Goal: Task Accomplishment & Management: Use online tool/utility

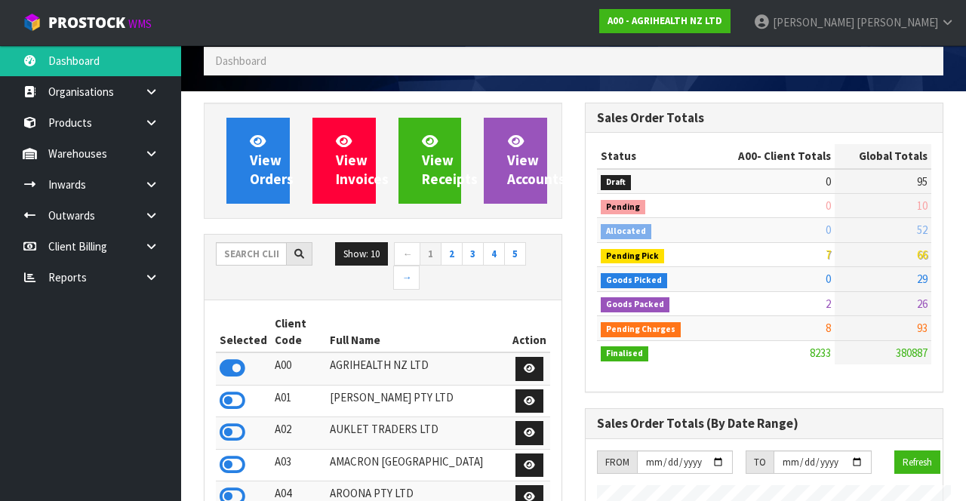
scroll to position [753226, 754078]
click at [253, 246] on input "text" at bounding box center [251, 253] width 71 height 23
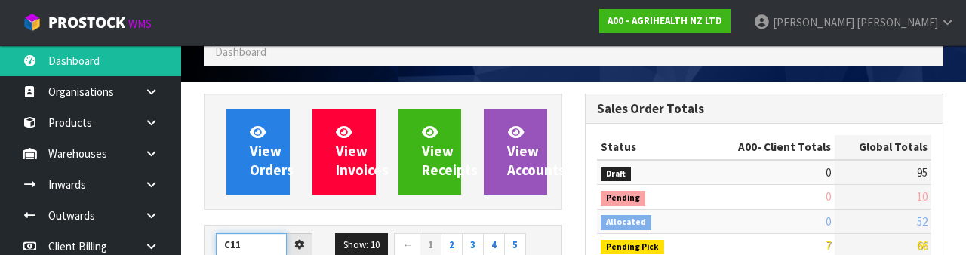
type input "C11"
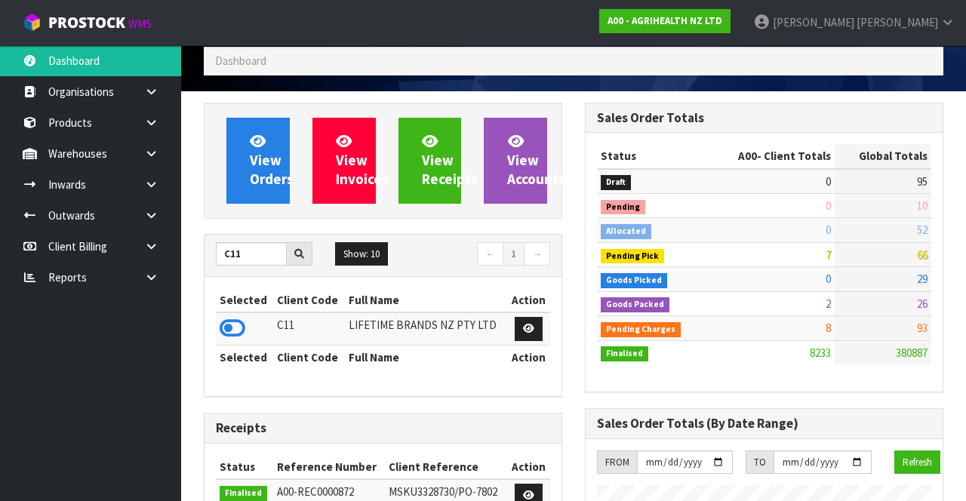
click at [226, 323] on icon at bounding box center [233, 328] width 26 height 23
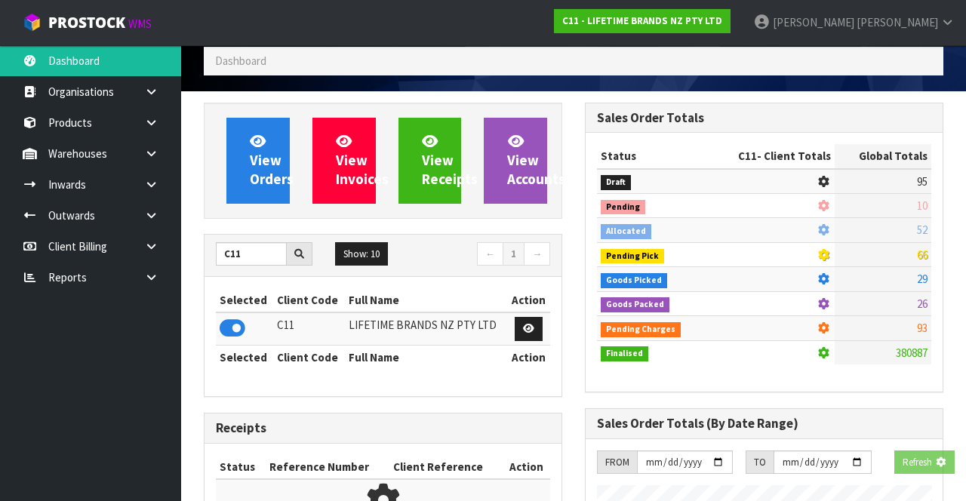
scroll to position [1347, 380]
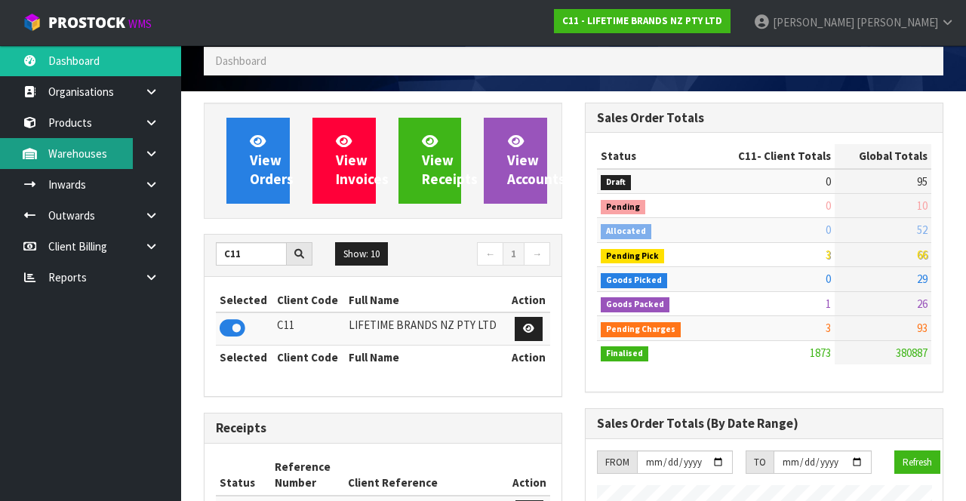
click at [106, 155] on link "Warehouses" at bounding box center [90, 153] width 181 height 31
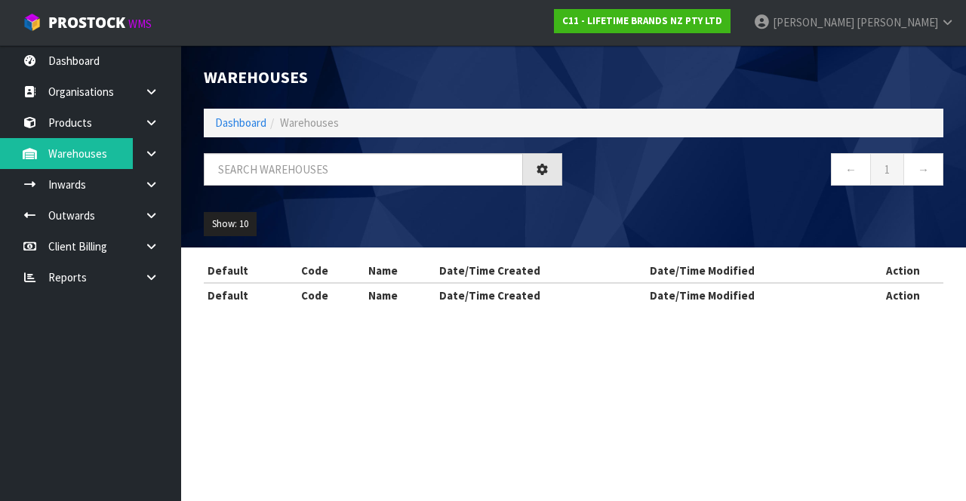
click at [150, 155] on icon at bounding box center [151, 153] width 14 height 11
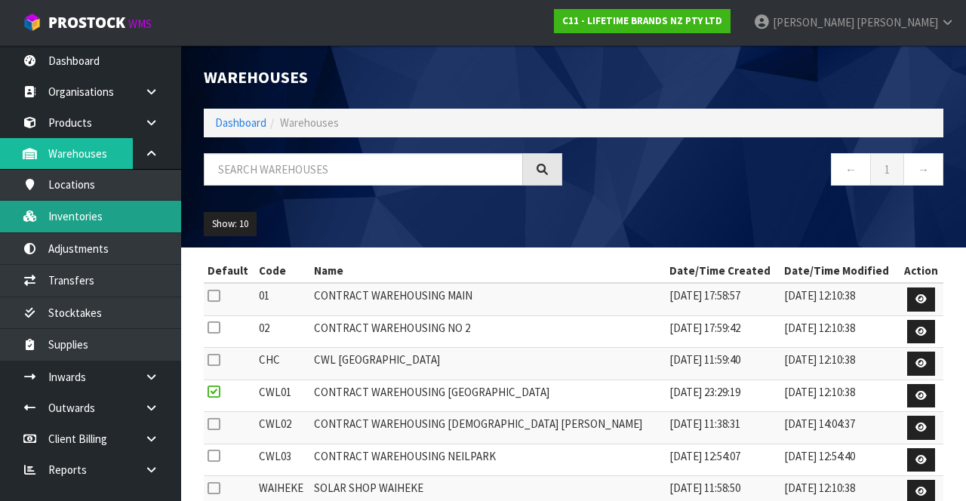
click at [140, 224] on link "Inventories" at bounding box center [90, 216] width 181 height 31
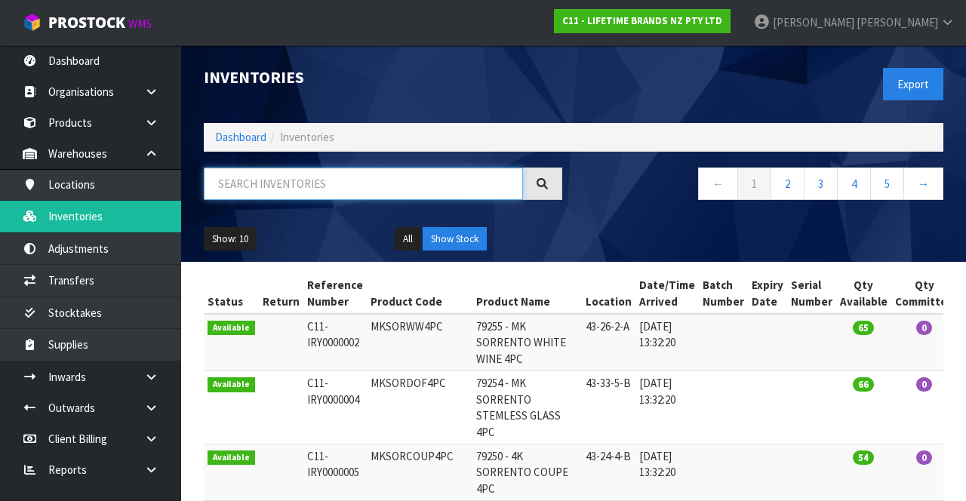
click at [297, 186] on input "text" at bounding box center [363, 183] width 319 height 32
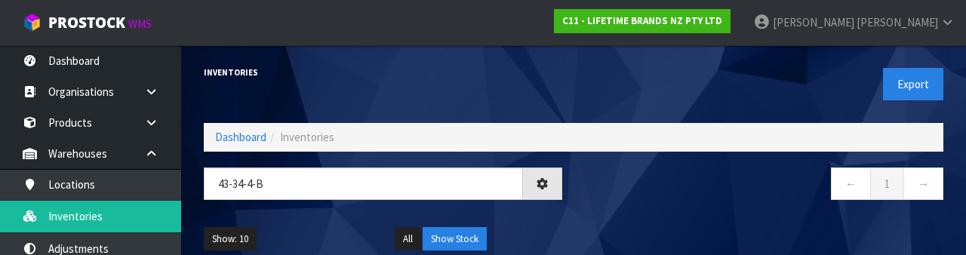
click at [691, 204] on nav "← 1 →" at bounding box center [764, 185] width 358 height 37
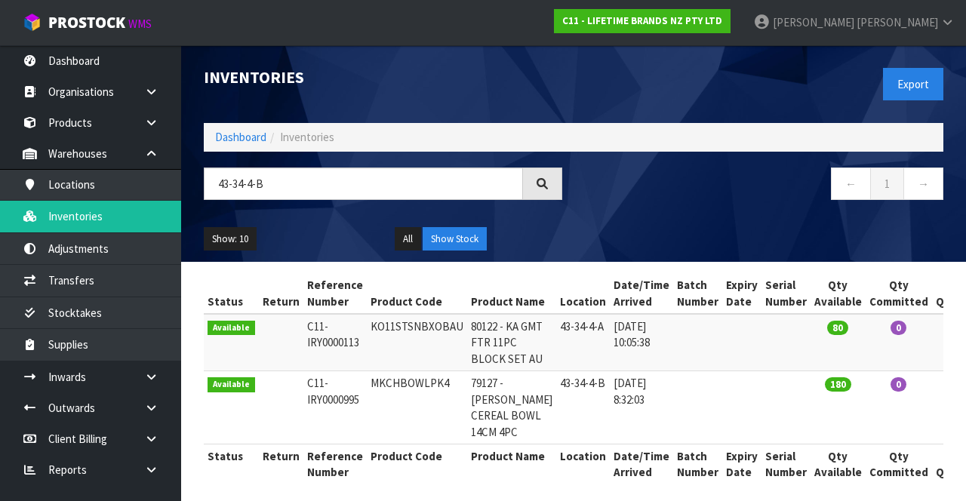
type input "43-34-4-B"
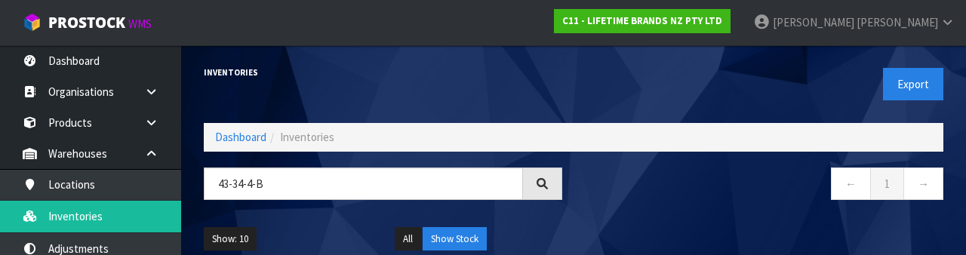
click at [673, 211] on div "← 1 →" at bounding box center [763, 191] width 381 height 48
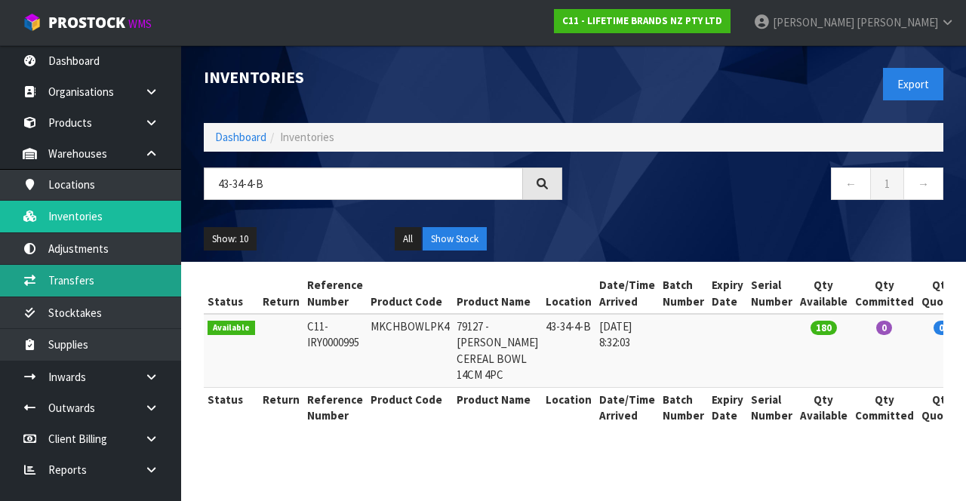
click at [140, 271] on link "Transfers" at bounding box center [90, 280] width 181 height 31
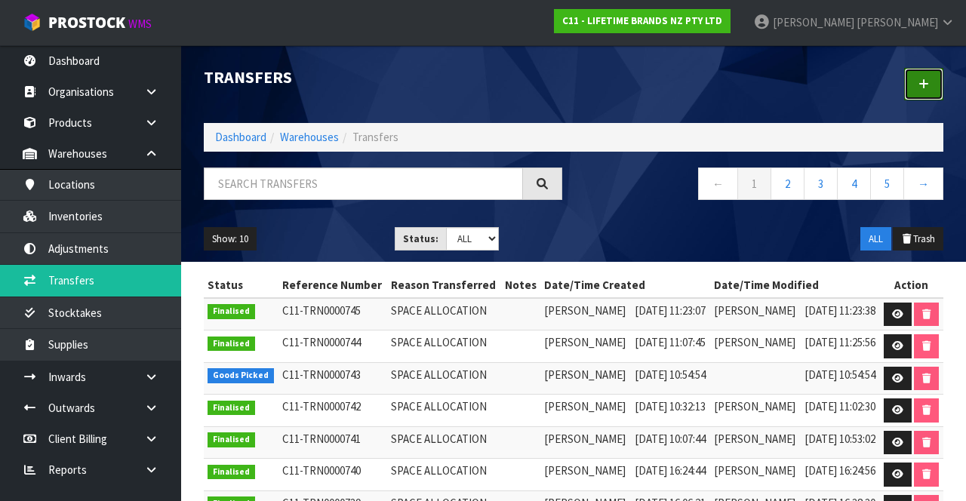
click at [920, 98] on link at bounding box center [923, 84] width 39 height 32
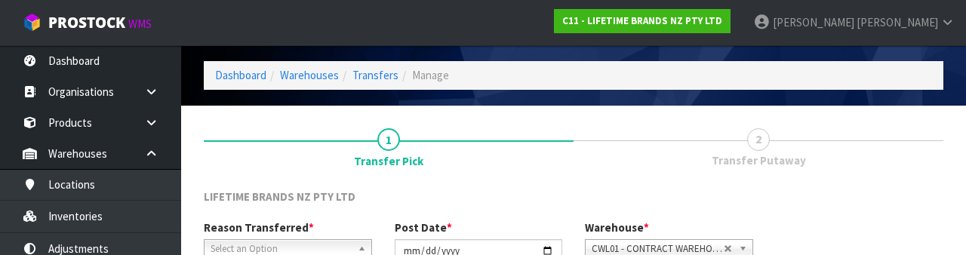
scroll to position [180, 0]
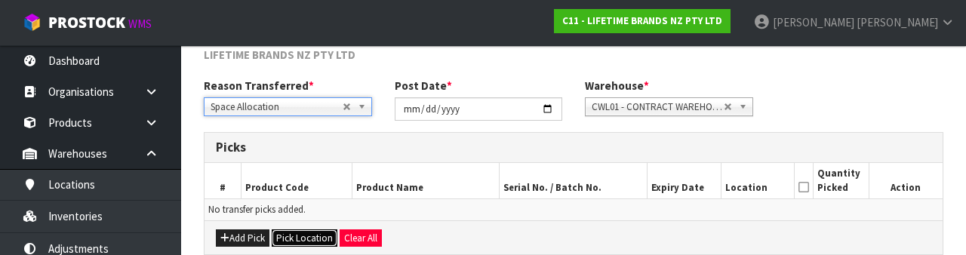
click at [306, 235] on button "Pick Location" at bounding box center [305, 238] width 66 height 18
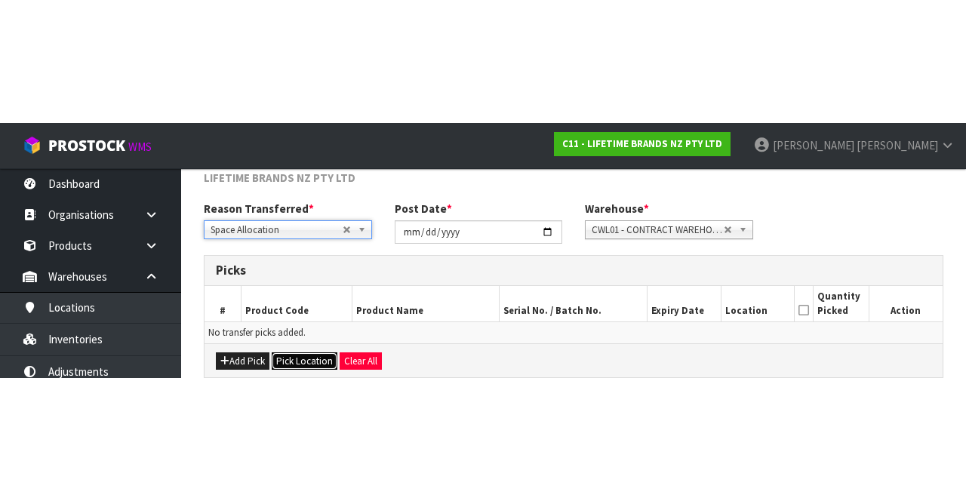
scroll to position [81, 0]
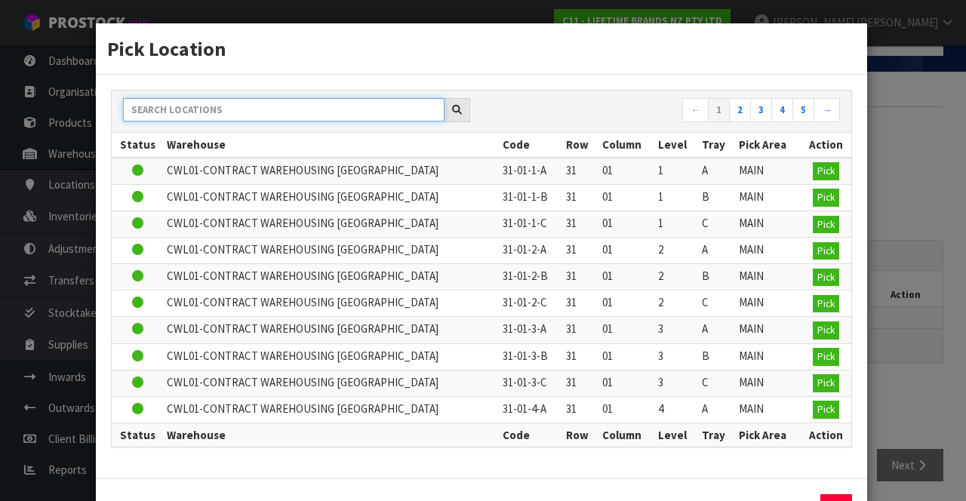
paste input "43-34-4-B"
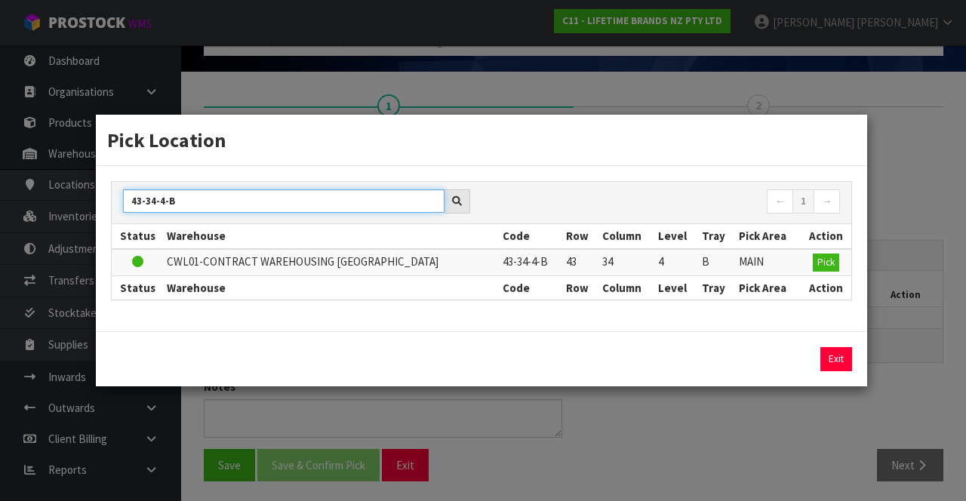
type input "43-34-4-B"
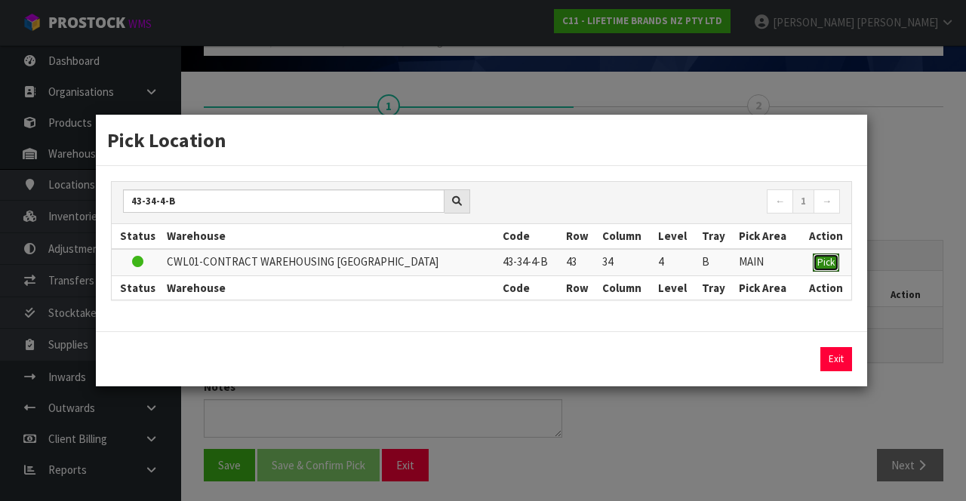
click at [825, 263] on span "Pick" at bounding box center [825, 262] width 17 height 13
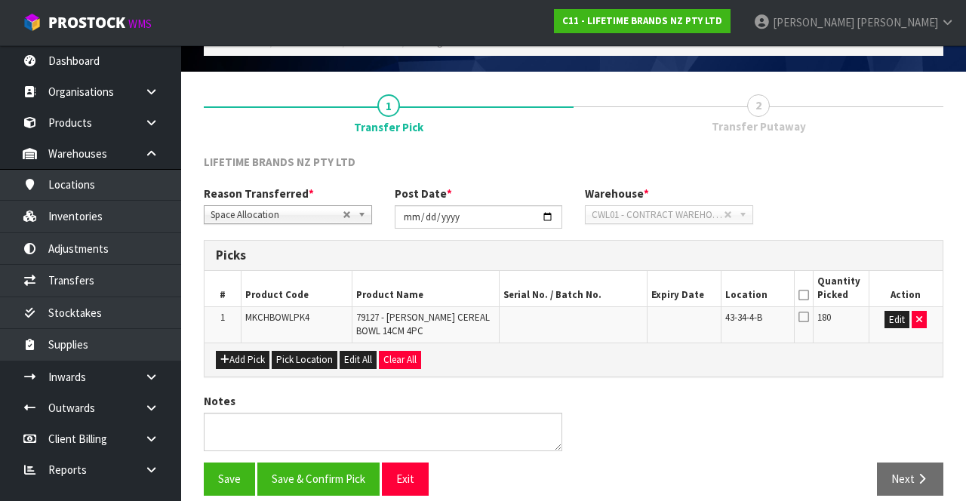
click at [806, 295] on icon at bounding box center [803, 295] width 11 height 1
click at [226, 482] on button "Save" at bounding box center [229, 478] width 51 height 32
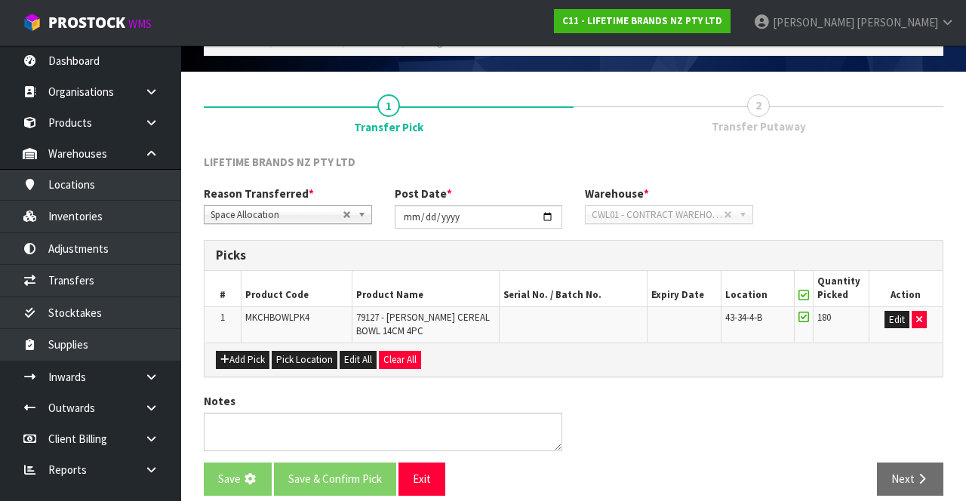
scroll to position [0, 0]
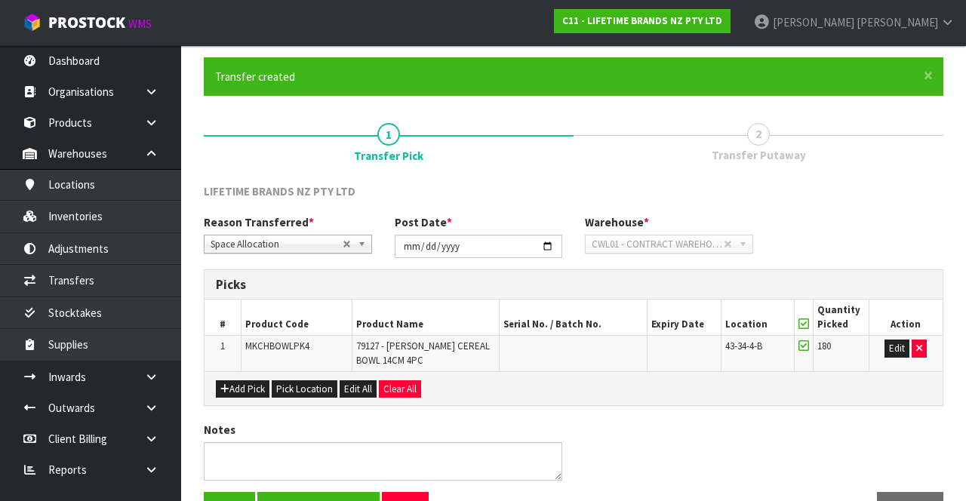
scroll to position [111, 0]
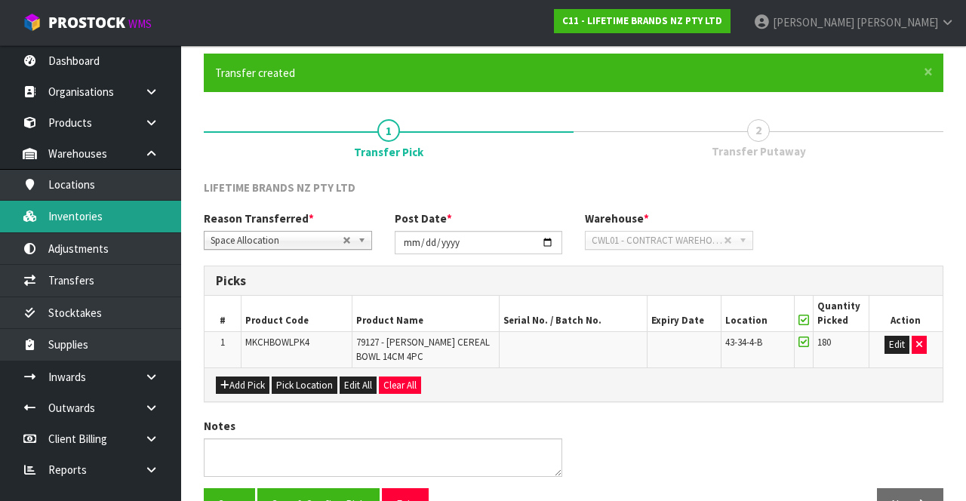
click at [142, 221] on link "Inventories" at bounding box center [90, 216] width 181 height 31
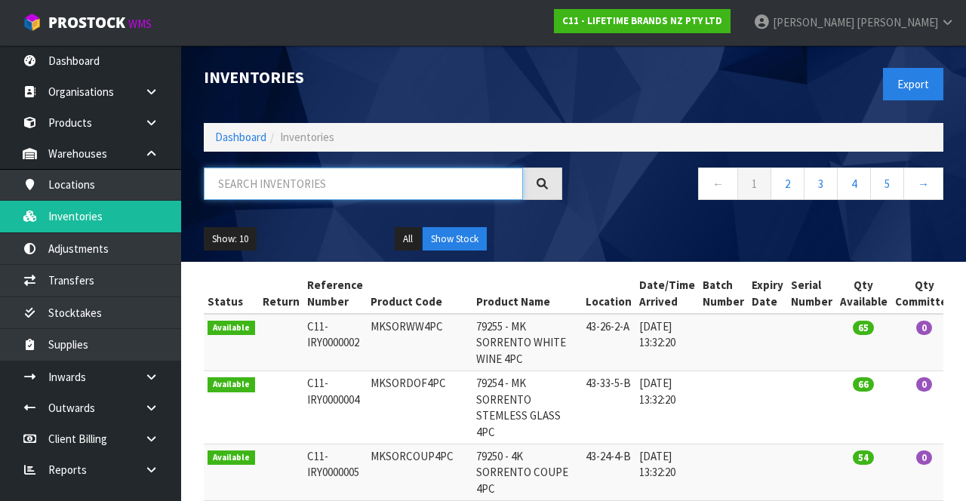
click at [451, 181] on input "text" at bounding box center [363, 183] width 319 height 32
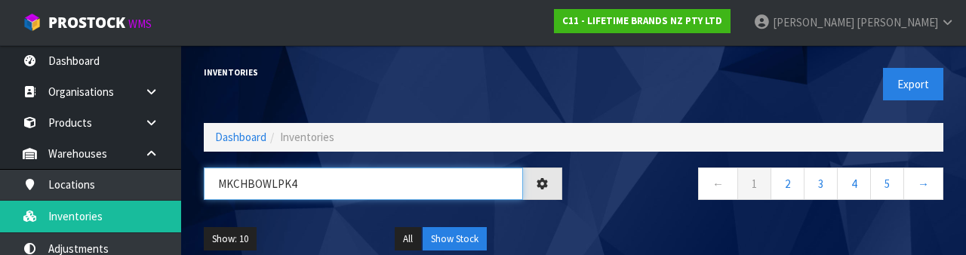
type input "MKCHBOWLPK4"
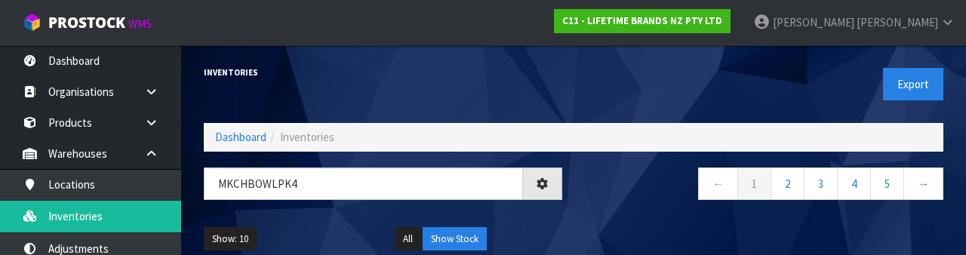
click at [588, 219] on div "Show: 10 5 10 25 50 All Show Stock" at bounding box center [573, 239] width 762 height 47
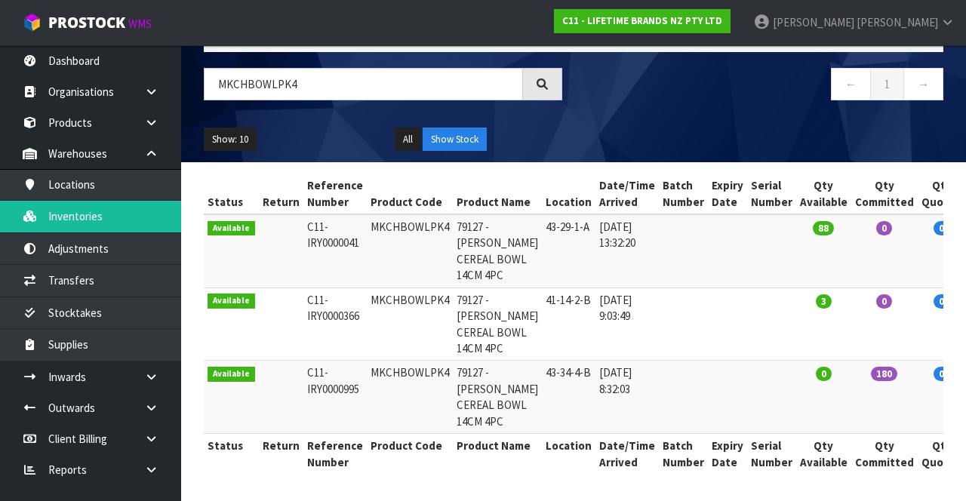
scroll to position [157, 0]
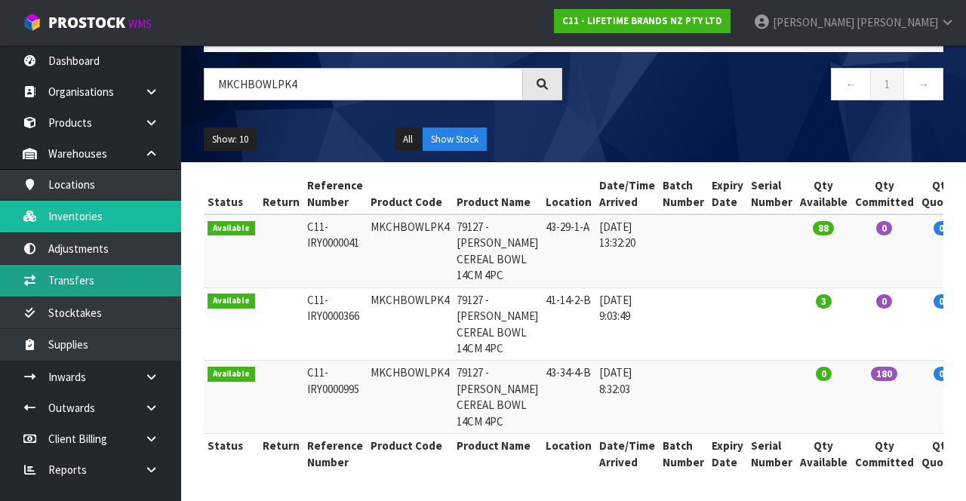
click at [94, 281] on link "Transfers" at bounding box center [90, 280] width 181 height 31
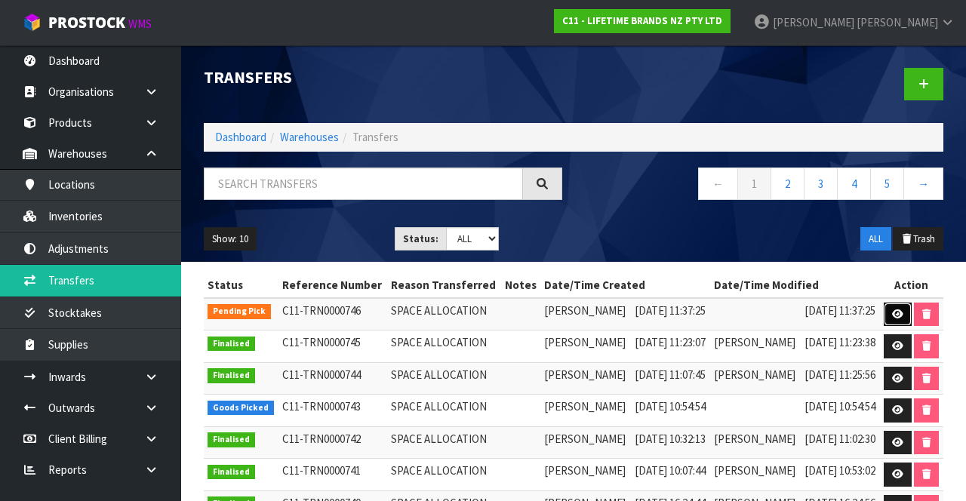
click at [898, 309] on icon at bounding box center [897, 314] width 11 height 10
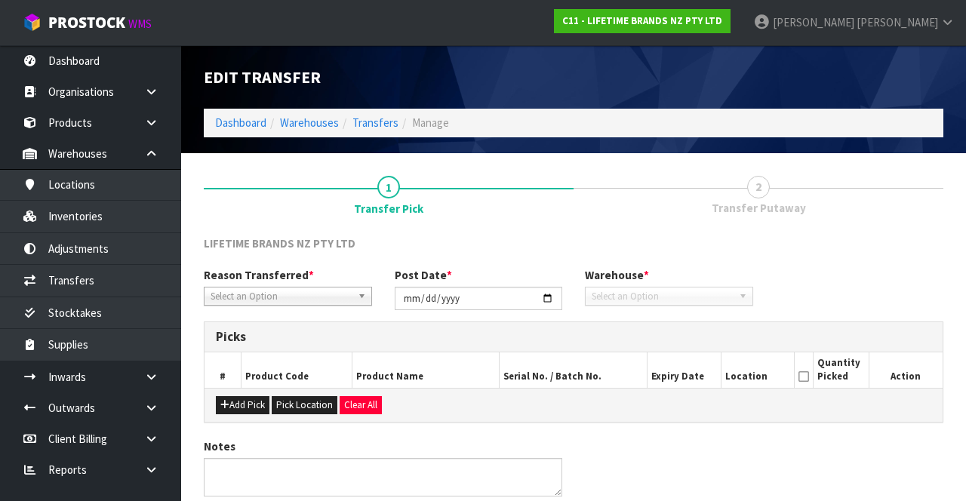
type input "[DATE]"
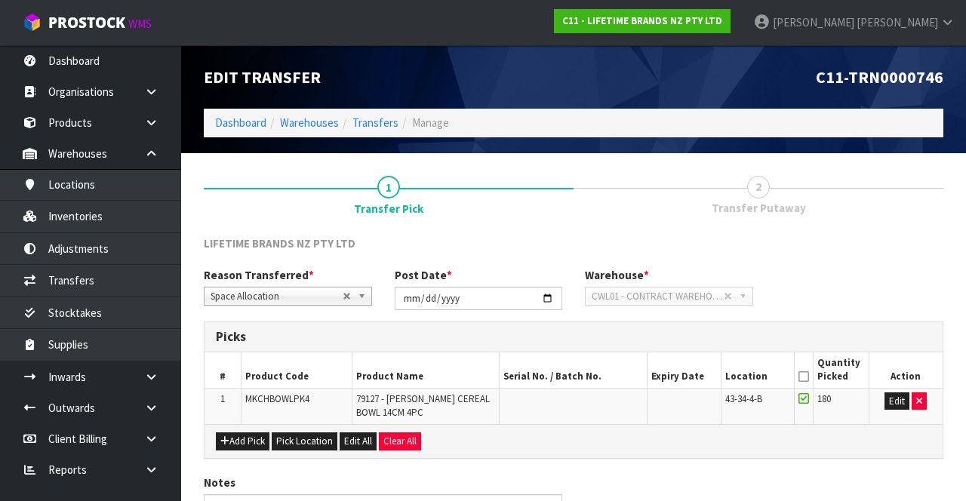
scroll to position [95, 0]
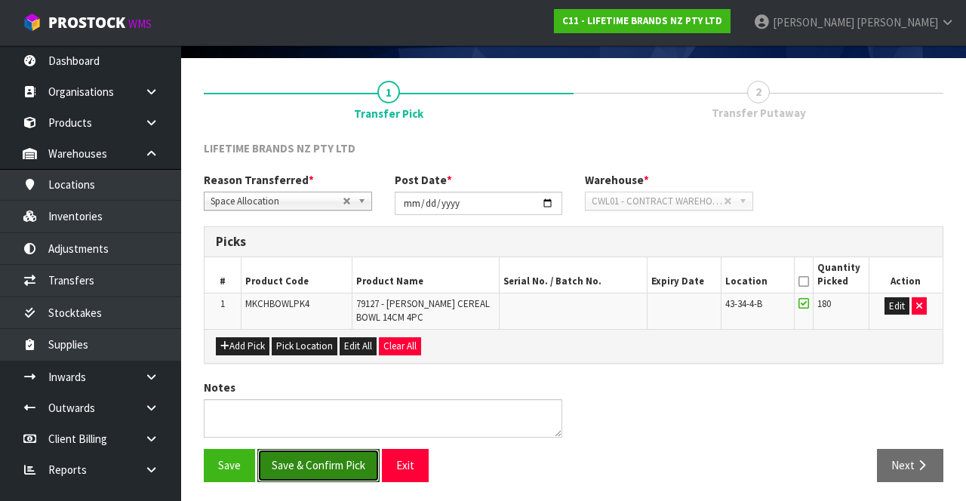
click at [326, 453] on button "Save & Confirm Pick" at bounding box center [318, 465] width 122 height 32
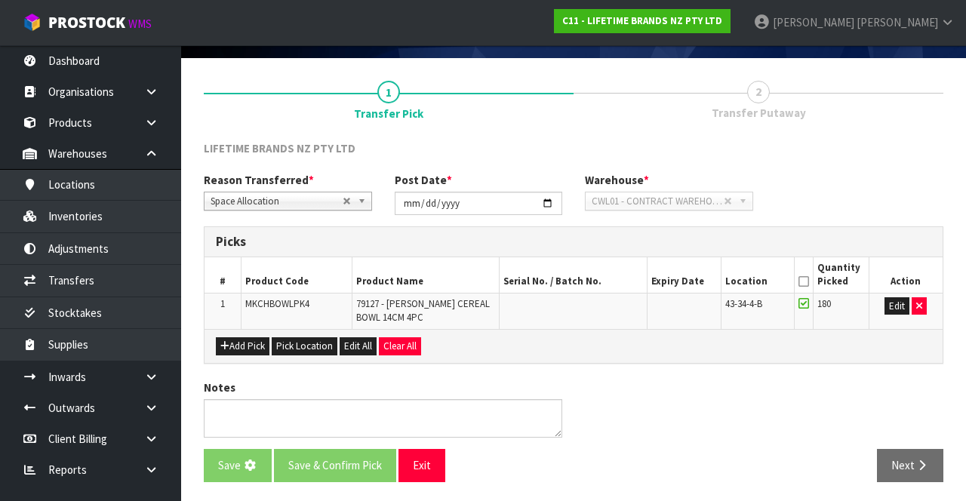
scroll to position [0, 0]
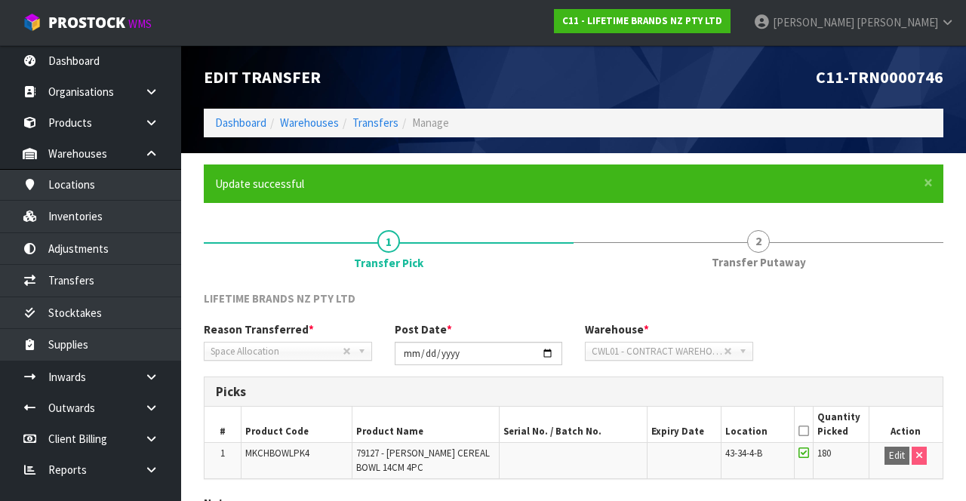
click at [774, 244] on link "2 Transfer Putaway" at bounding box center [758, 249] width 370 height 60
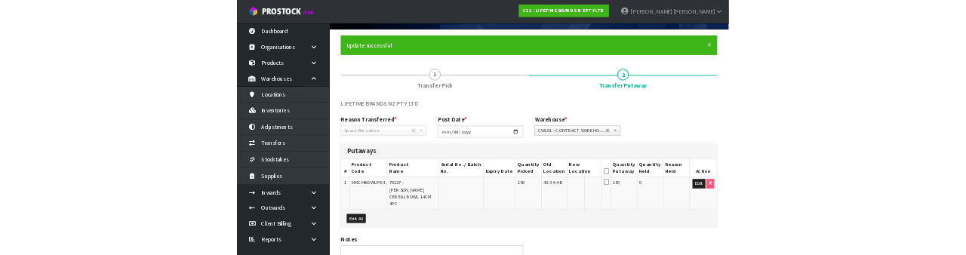
scroll to position [100, 0]
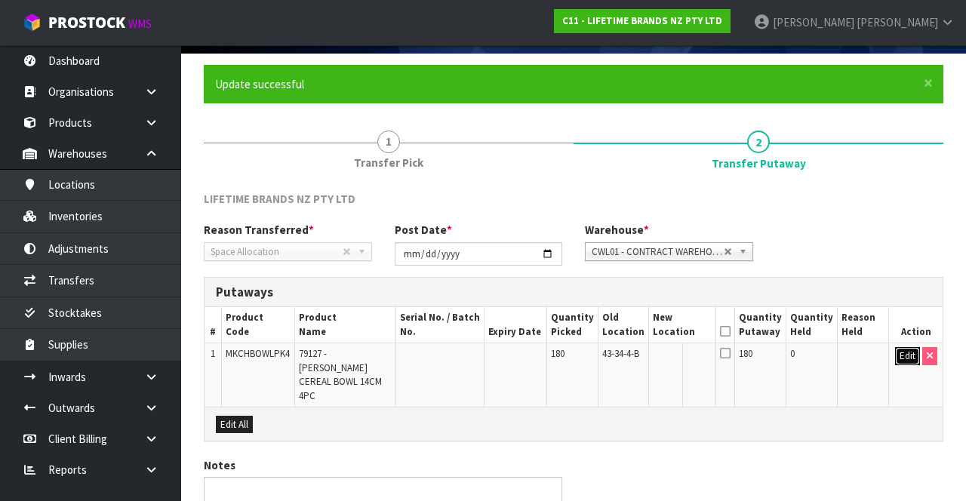
click at [901, 357] on button "Edit" at bounding box center [907, 356] width 25 height 18
click at [680, 357] on input "text" at bounding box center [673, 356] width 41 height 19
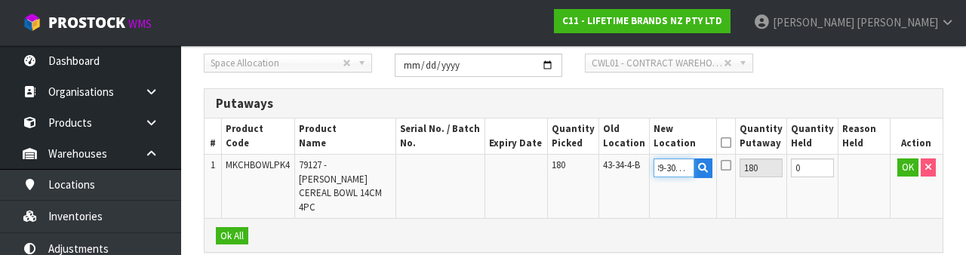
scroll to position [287, 0]
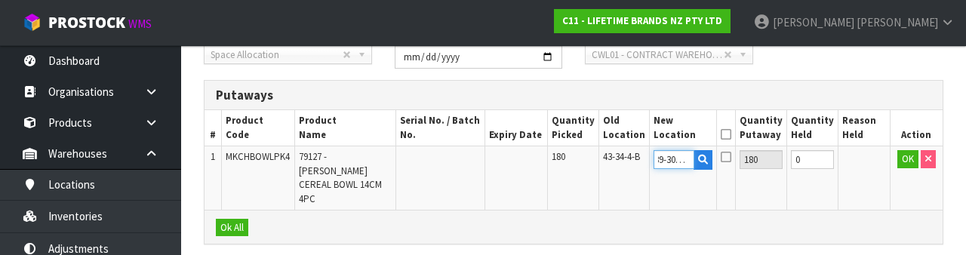
type input "39-30-3-B"
click at [731, 134] on icon at bounding box center [726, 134] width 11 height 1
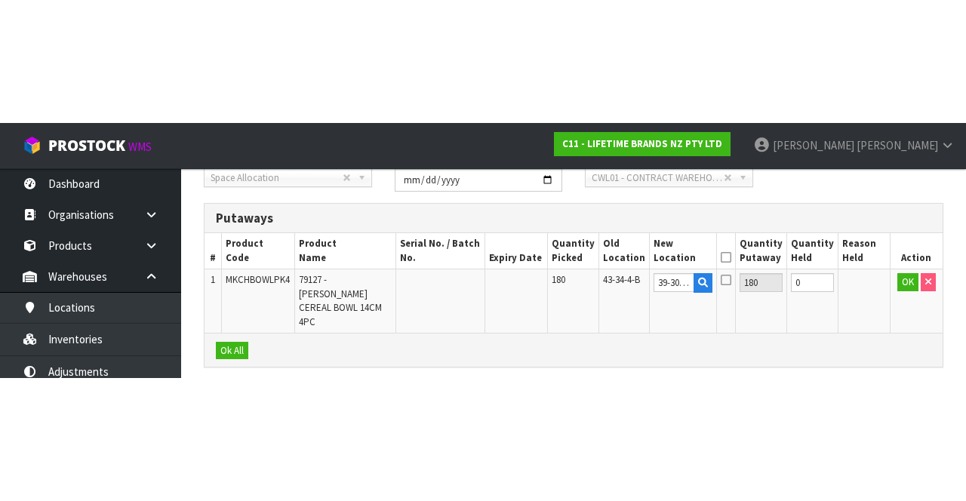
scroll to position [164, 0]
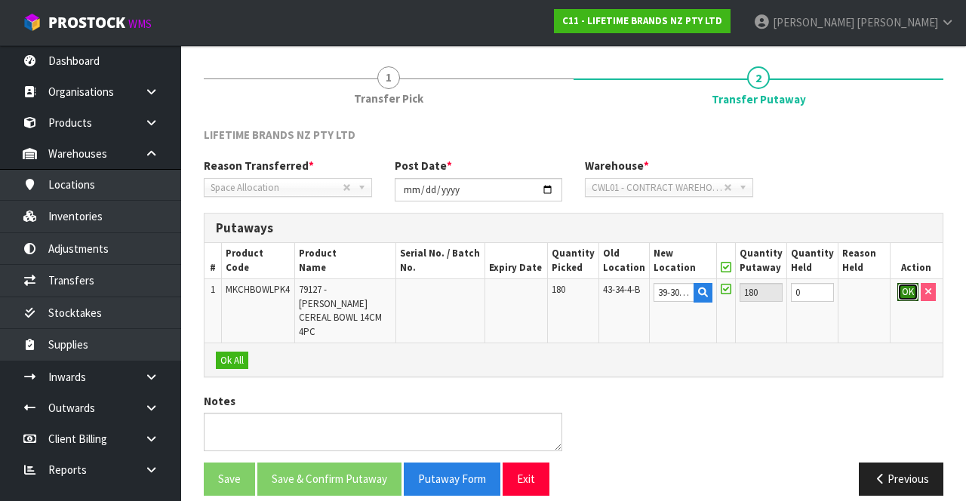
click at [902, 284] on button "OK" at bounding box center [907, 292] width 21 height 18
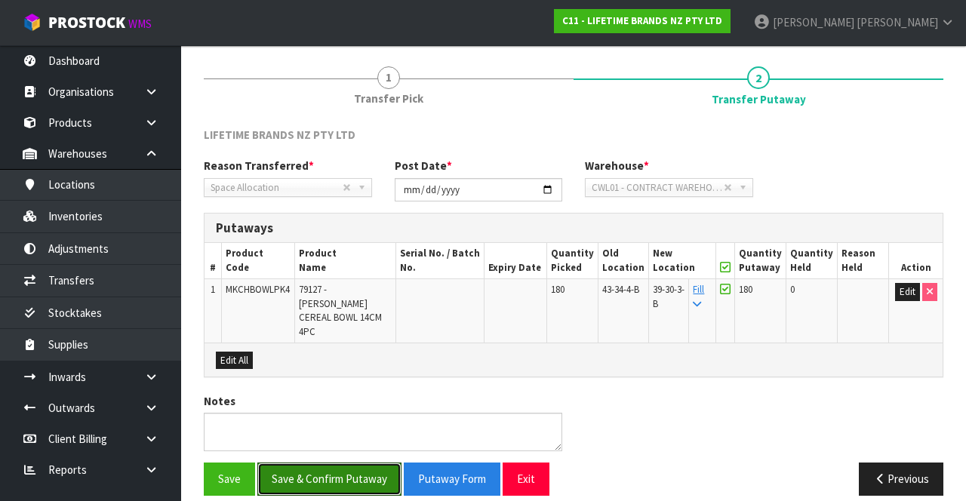
click at [353, 462] on button "Save & Confirm Putaway" at bounding box center [329, 478] width 144 height 32
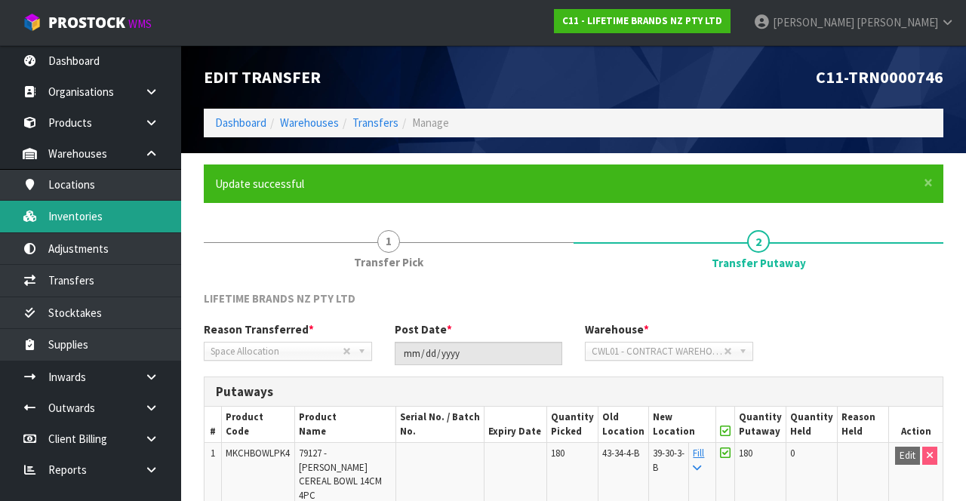
click at [134, 217] on link "Inventories" at bounding box center [90, 216] width 181 height 31
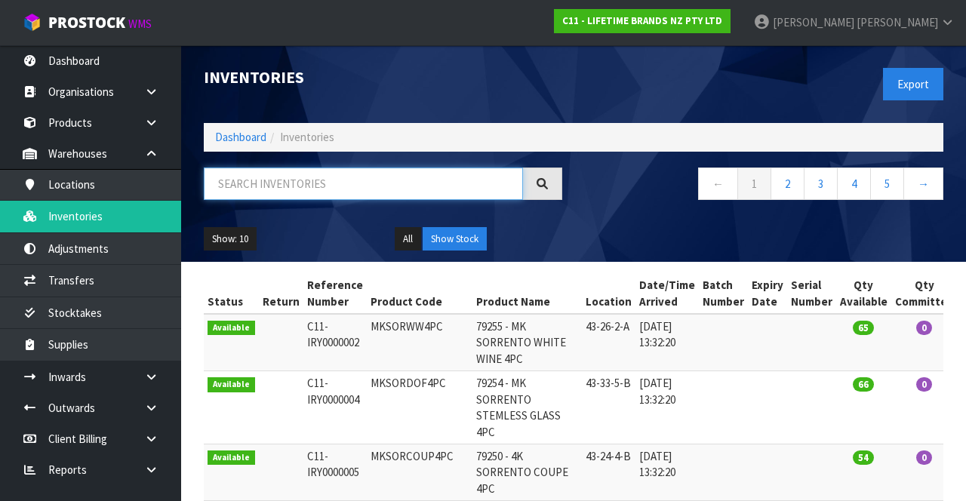
click at [316, 181] on input "text" at bounding box center [363, 183] width 319 height 32
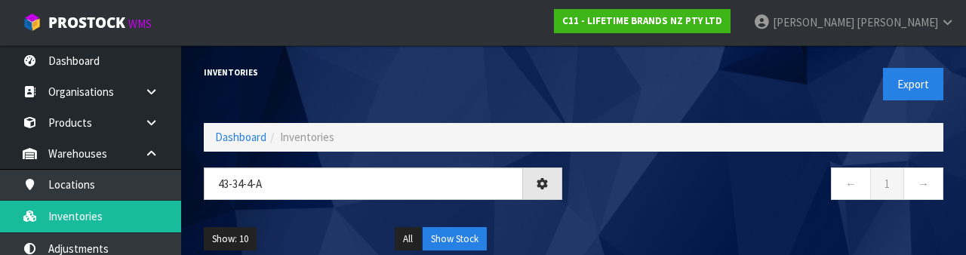
click at [687, 188] on nav "← 1 →" at bounding box center [764, 185] width 358 height 37
type input "43-34-4-A"
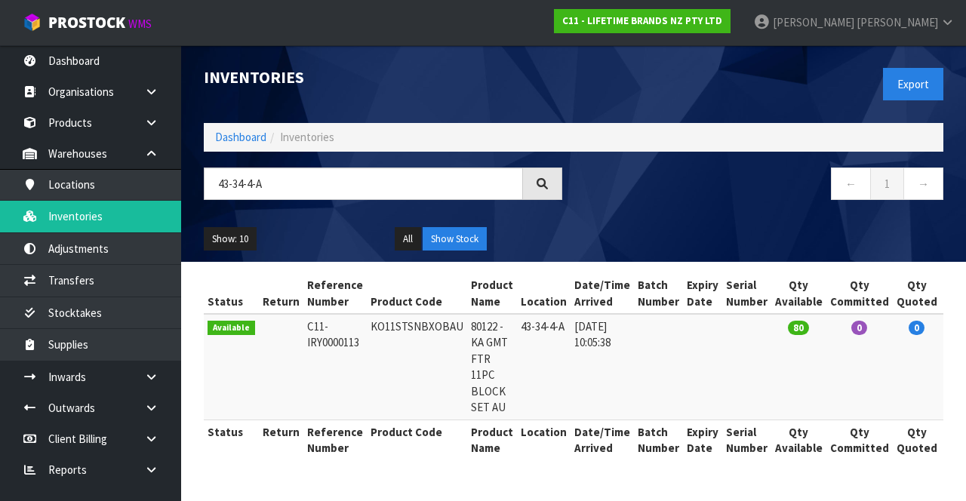
scroll to position [0, 72]
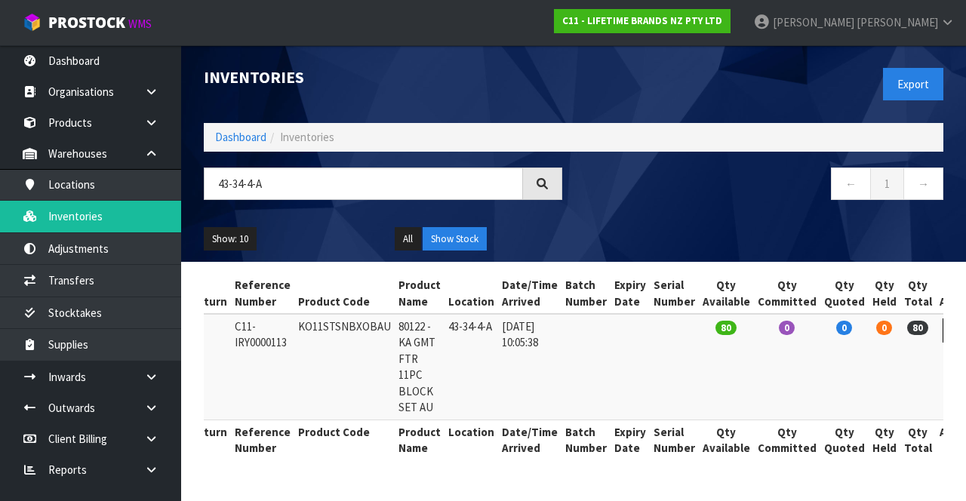
click at [951, 327] on icon at bounding box center [956, 330] width 11 height 10
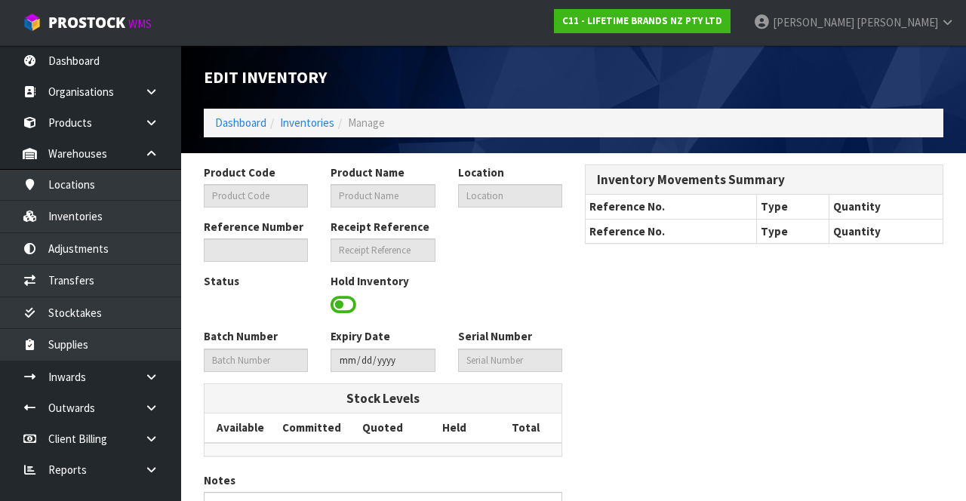
type input "KO11STSNBXOBAU"
type input "80122 - KA GMT FTR 11PC BLOCK SET AU"
type input "43-34-4-A"
type input "C11-IRY0000113"
type input "C11-REC0000003"
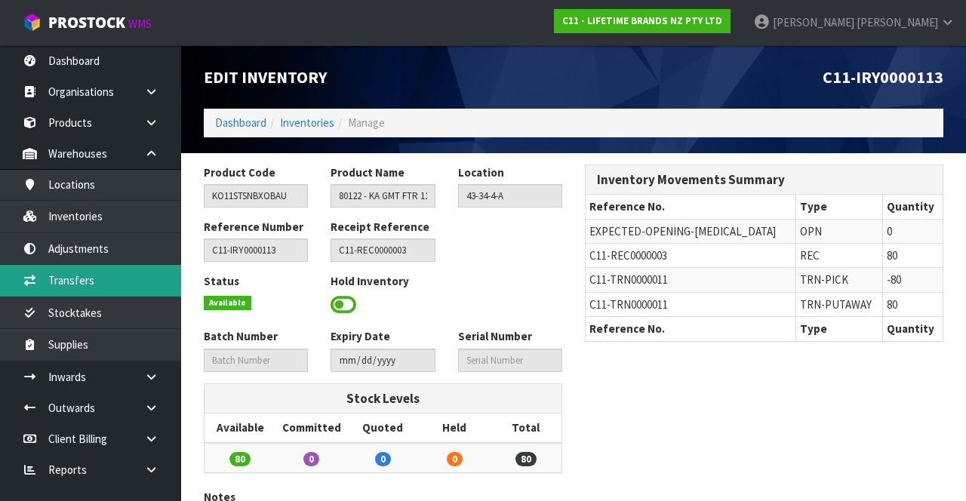
click at [137, 275] on link "Transfers" at bounding box center [90, 280] width 181 height 31
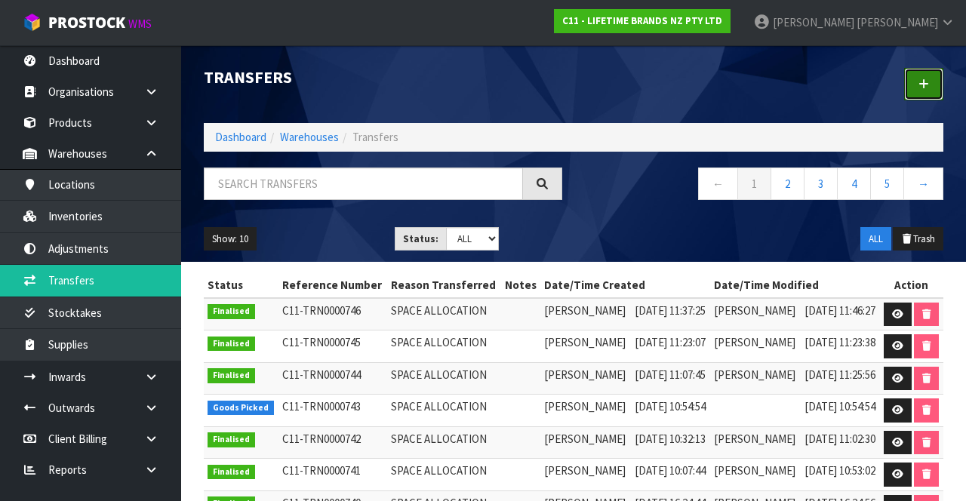
click at [926, 78] on icon at bounding box center [923, 83] width 11 height 11
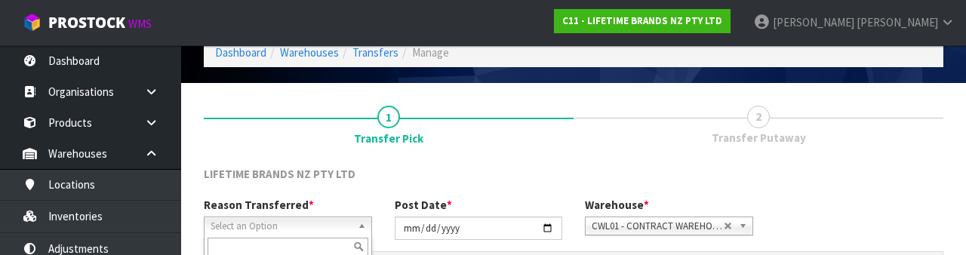
scroll to position [180, 0]
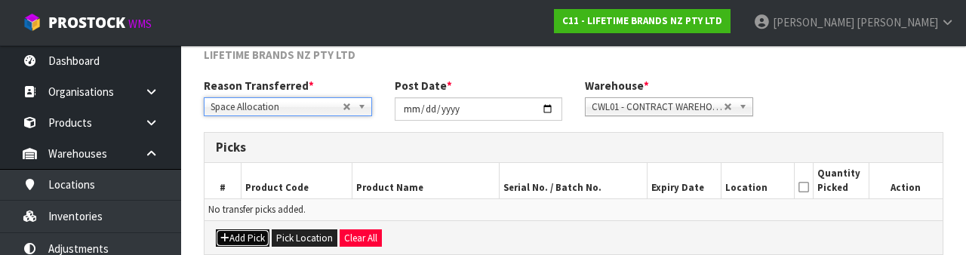
click at [247, 235] on button "Add Pick" at bounding box center [243, 238] width 54 height 18
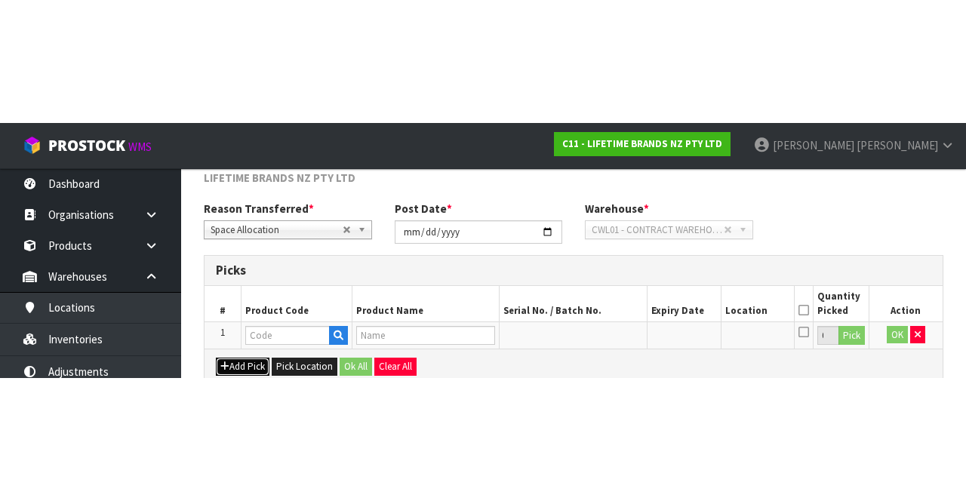
scroll to position [86, 0]
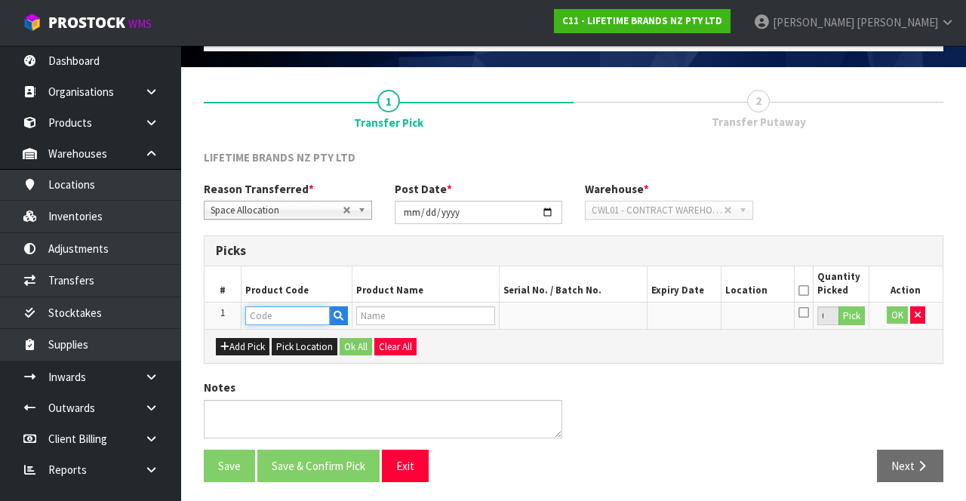
click at [298, 315] on input "text" at bounding box center [287, 315] width 84 height 19
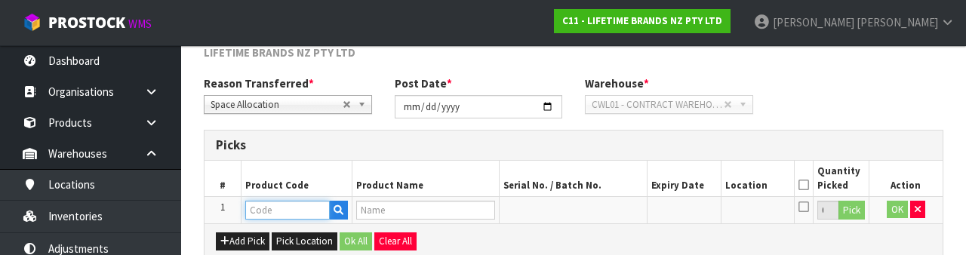
scroll to position [264, 0]
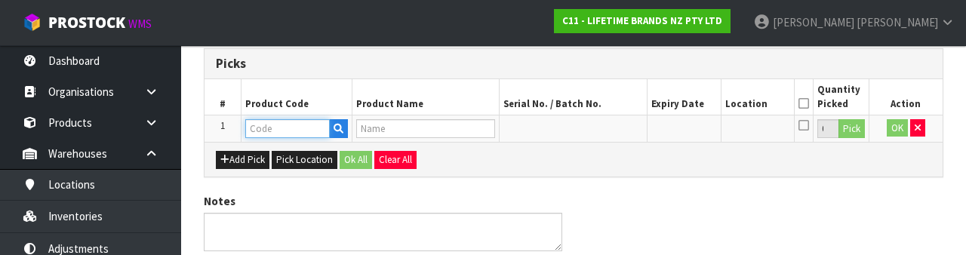
type input "KO11STSNBXOBAU"
type input "80122 - KA GMT FTR 11PC BLOCK SET AU"
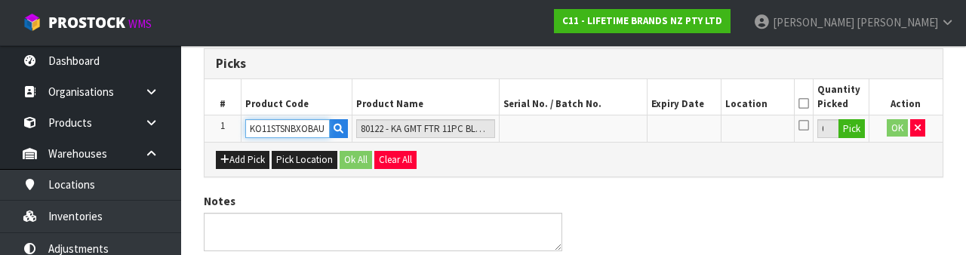
type input "KO11STSNBXOBAU"
click at [851, 131] on button "Pick" at bounding box center [851, 129] width 26 height 20
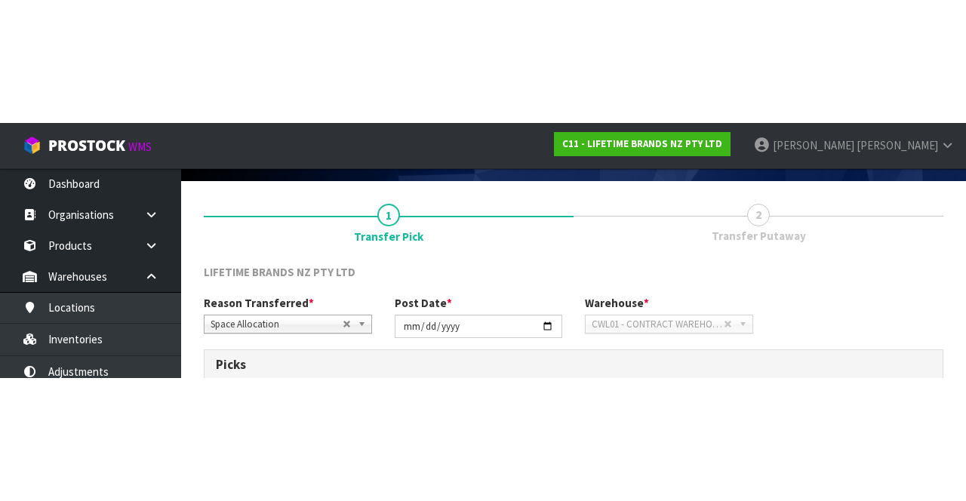
scroll to position [0, 0]
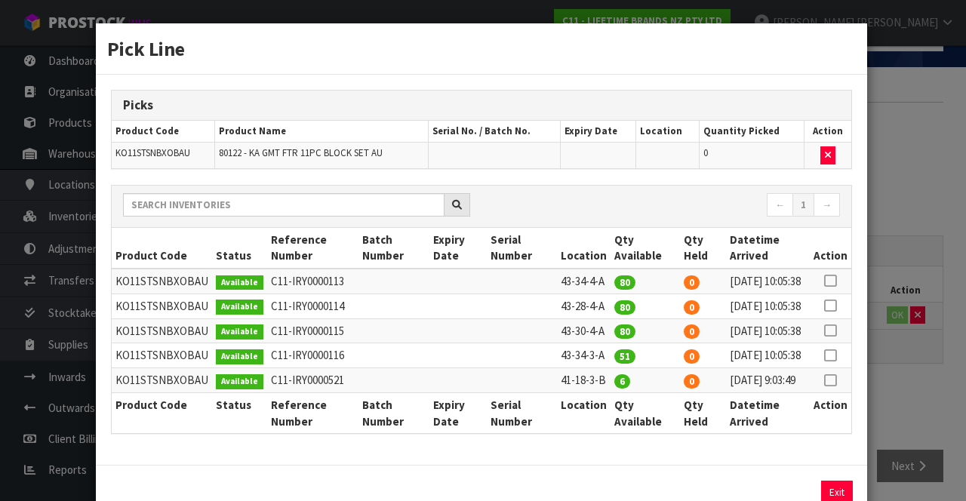
click at [832, 281] on icon at bounding box center [830, 281] width 12 height 1
click at [917, 192] on div "Pick Line Picks Product Code Product Name Serial No. / Batch No. Expiry Date Lo…" at bounding box center [483, 250] width 966 height 501
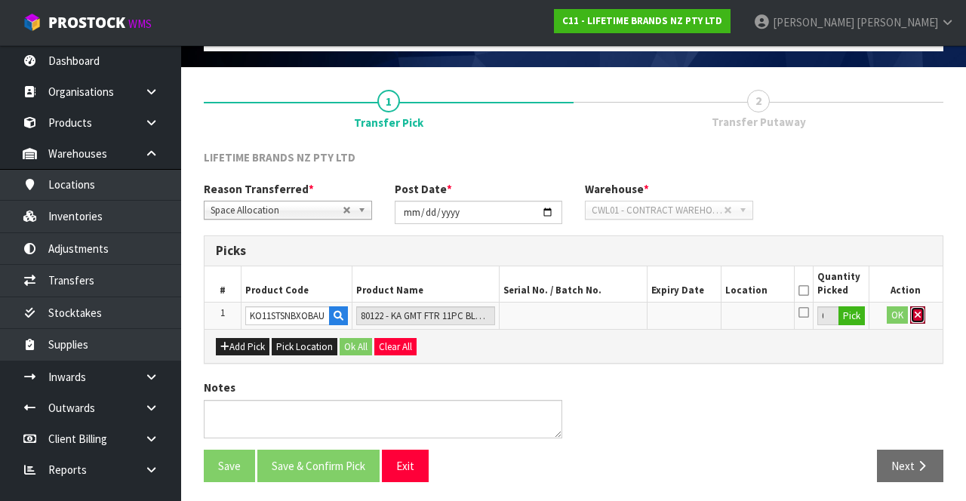
click at [910, 316] on button "button" at bounding box center [917, 315] width 15 height 18
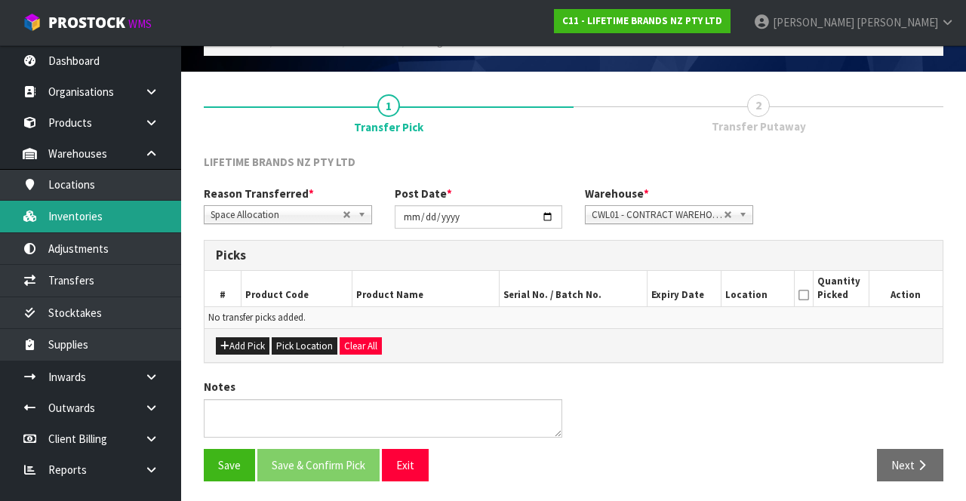
click at [128, 215] on link "Inventories" at bounding box center [90, 216] width 181 height 31
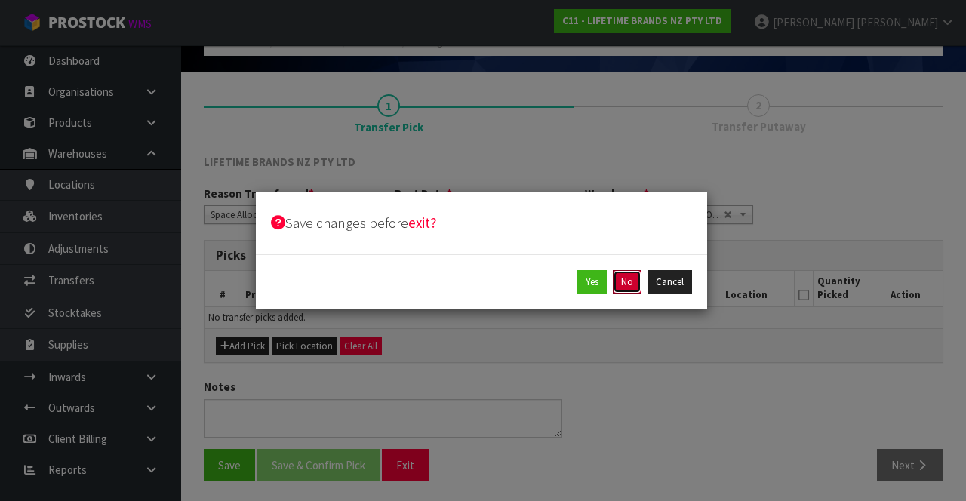
click at [628, 283] on button "No" at bounding box center [627, 282] width 29 height 24
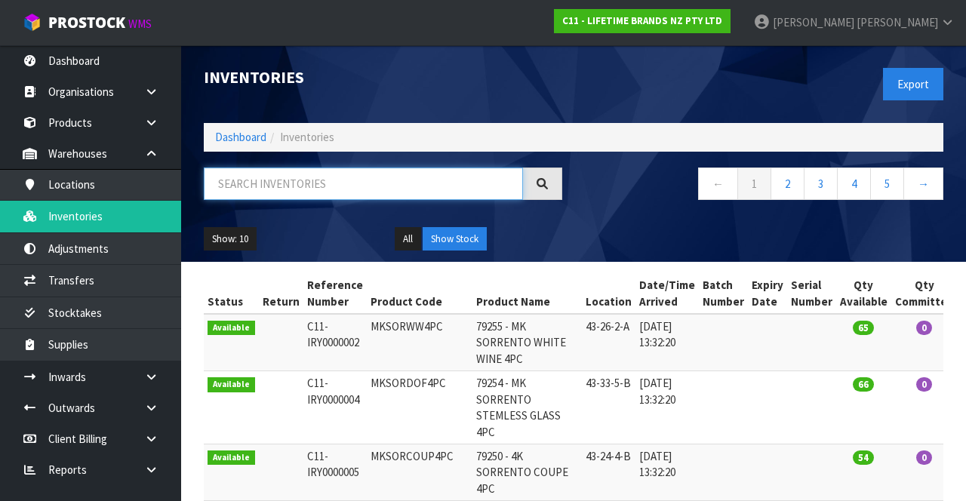
click at [348, 185] on input "text" at bounding box center [363, 183] width 319 height 32
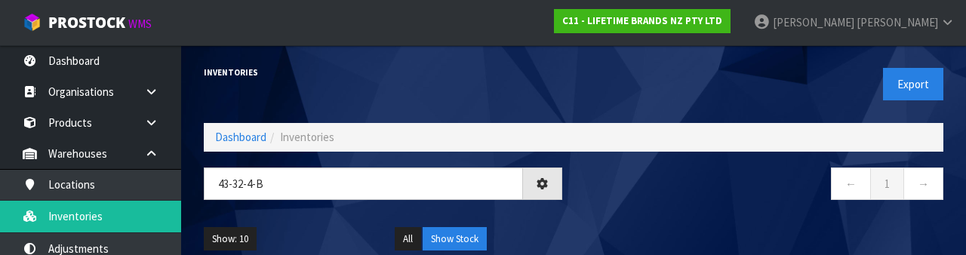
click at [699, 194] on nav "← 1 →" at bounding box center [764, 185] width 358 height 37
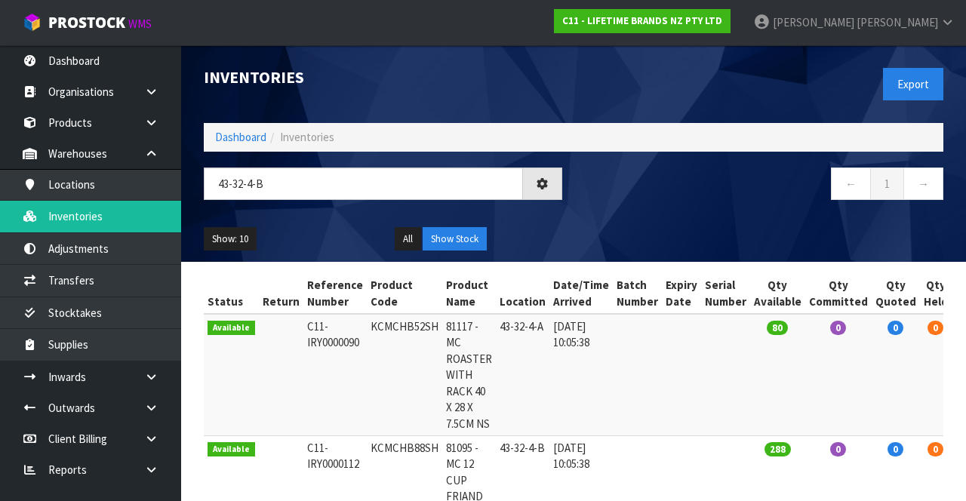
type input "43-32-4-B"
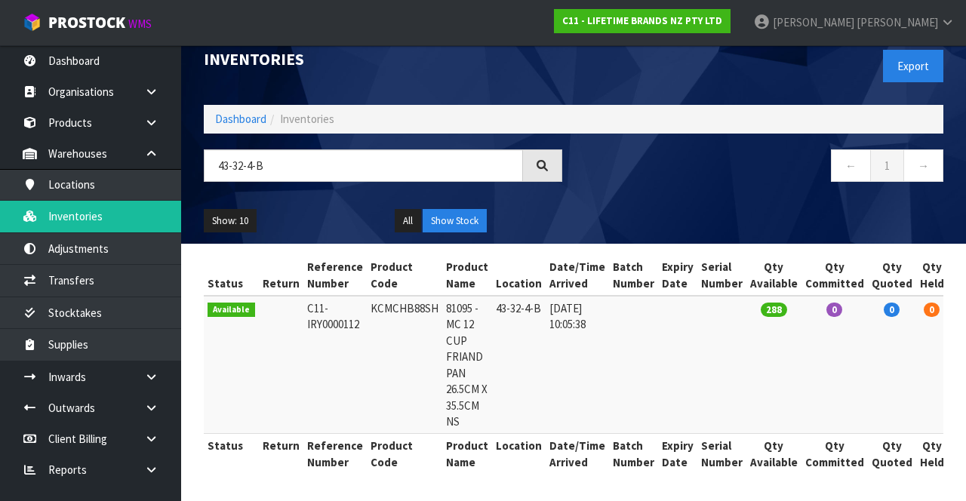
scroll to position [0, 51]
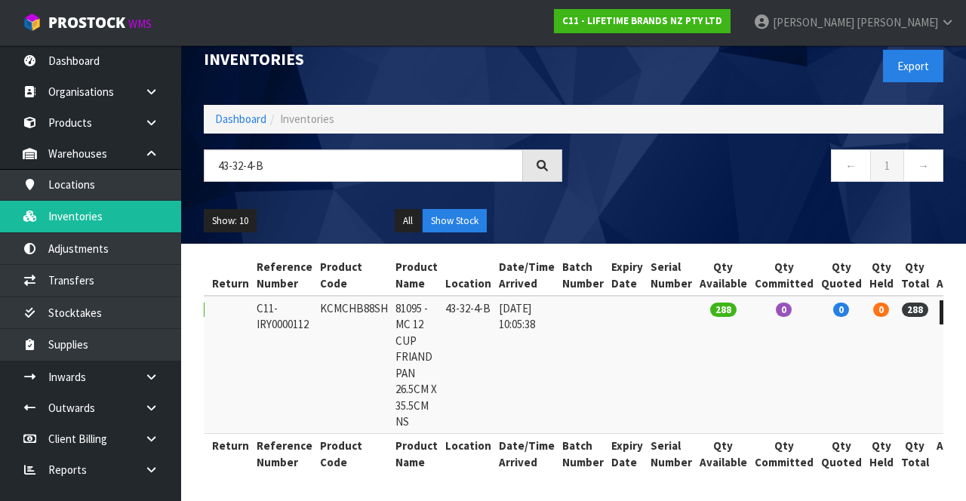
copy td "KCMCHB88SH"
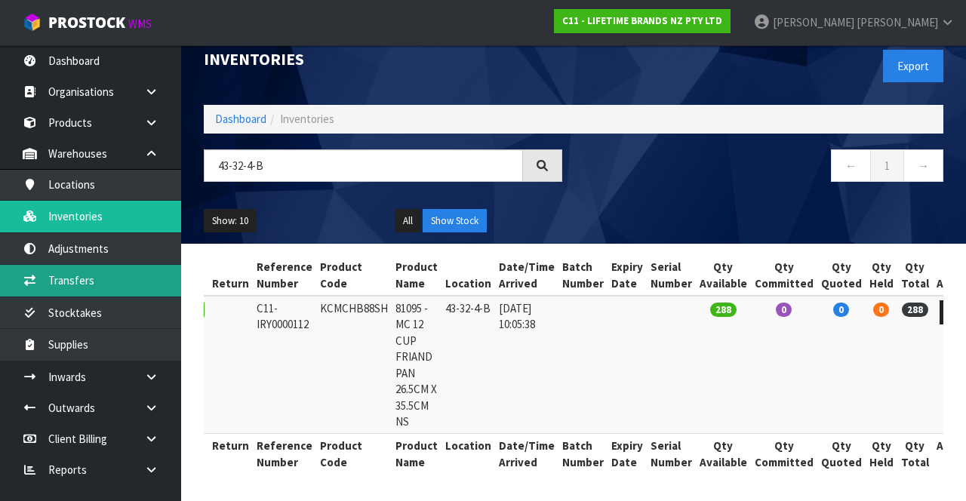
click at [149, 284] on link "Transfers" at bounding box center [90, 280] width 181 height 31
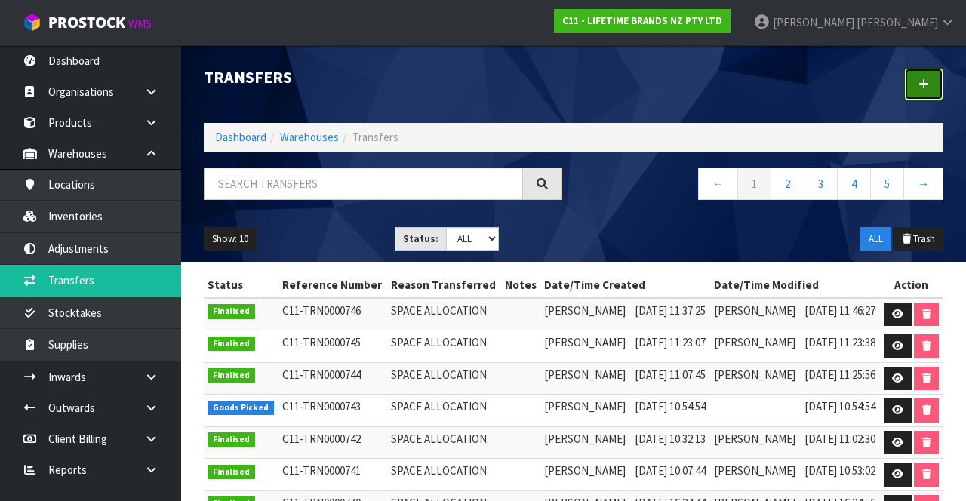
click at [926, 88] on icon at bounding box center [923, 83] width 11 height 11
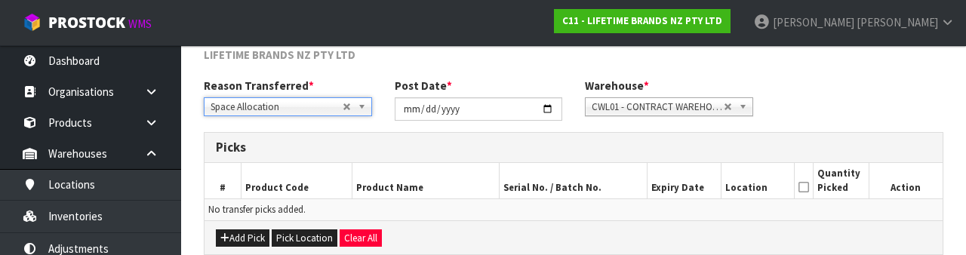
click at [850, 87] on div "Reason Transferred * Space Allocation Damage Expired Stock Repair QA Space Allo…" at bounding box center [573, 105] width 762 height 54
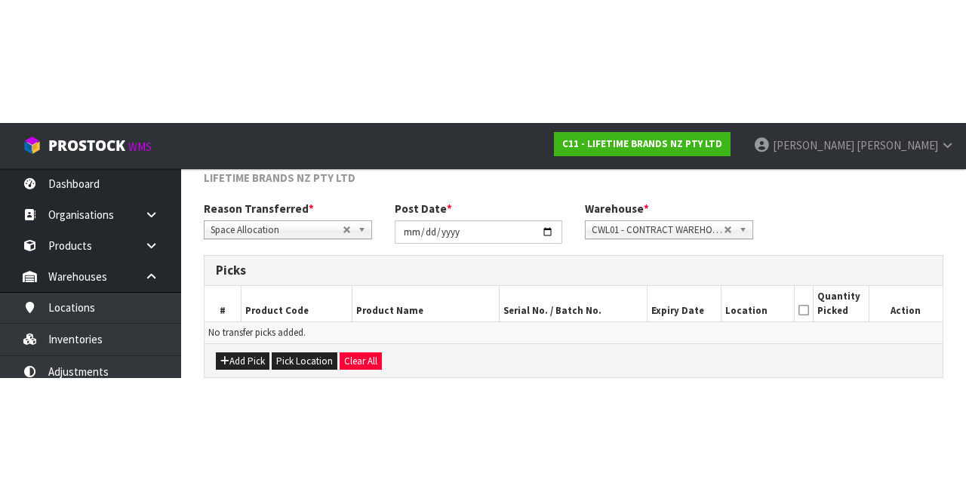
scroll to position [81, 0]
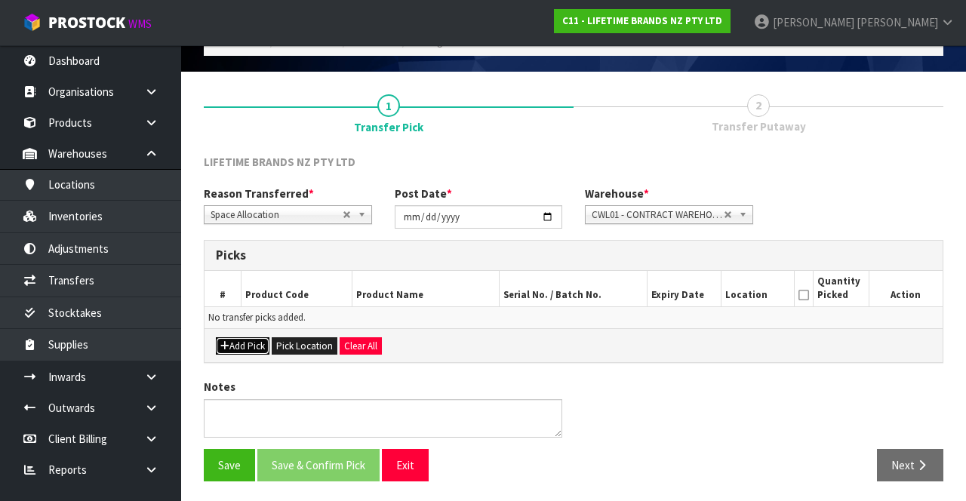
click at [246, 352] on button "Add Pick" at bounding box center [243, 346] width 54 height 18
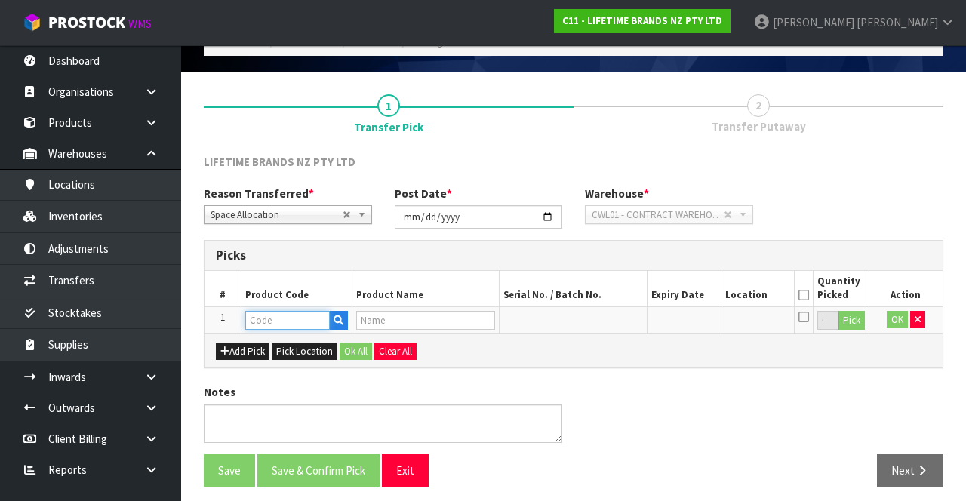
click at [299, 320] on input "text" at bounding box center [287, 320] width 84 height 19
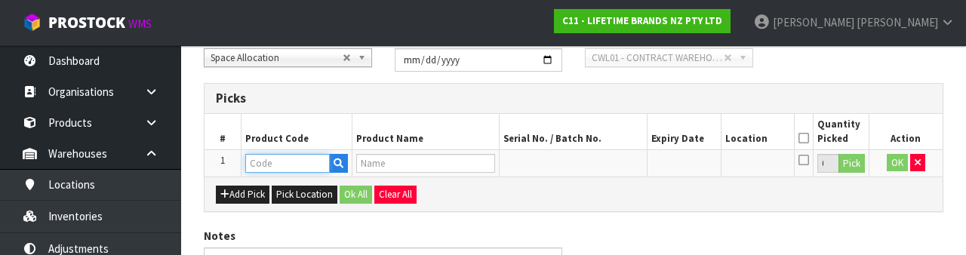
scroll to position [264, 0]
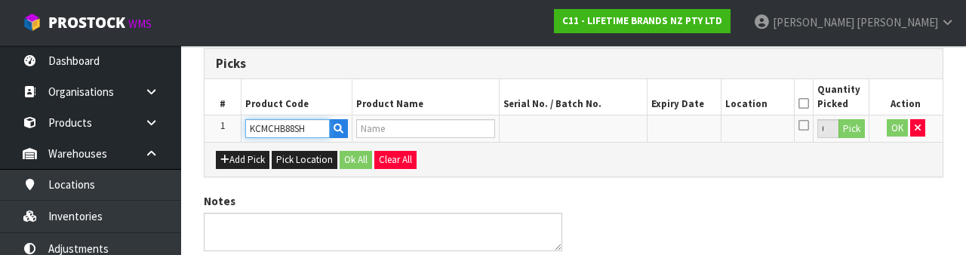
type input "KCMCHB88SH"
click at [740, 223] on div "Notes" at bounding box center [573, 227] width 762 height 69
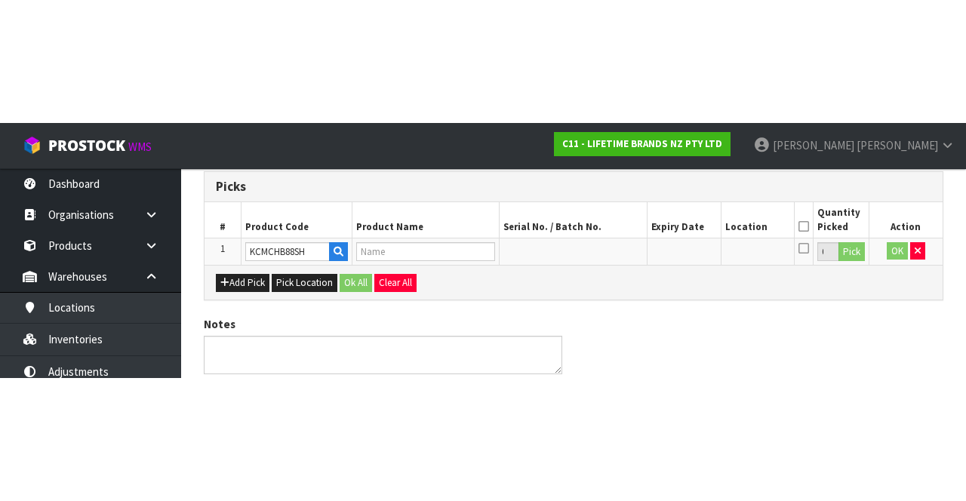
scroll to position [86, 0]
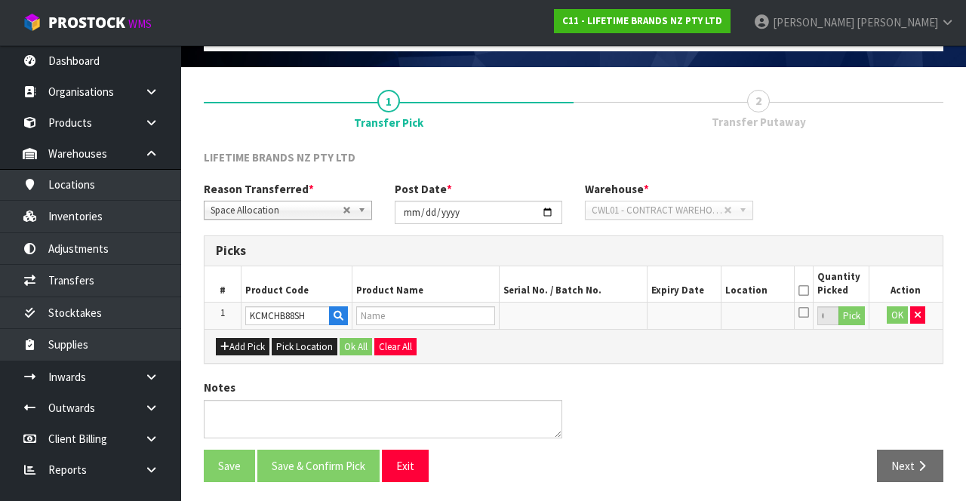
type input "81095 - MC 12 CUP FRIAND PAN 26.5CM X 35.5CM NS"
click at [850, 314] on button "Pick" at bounding box center [851, 316] width 26 height 20
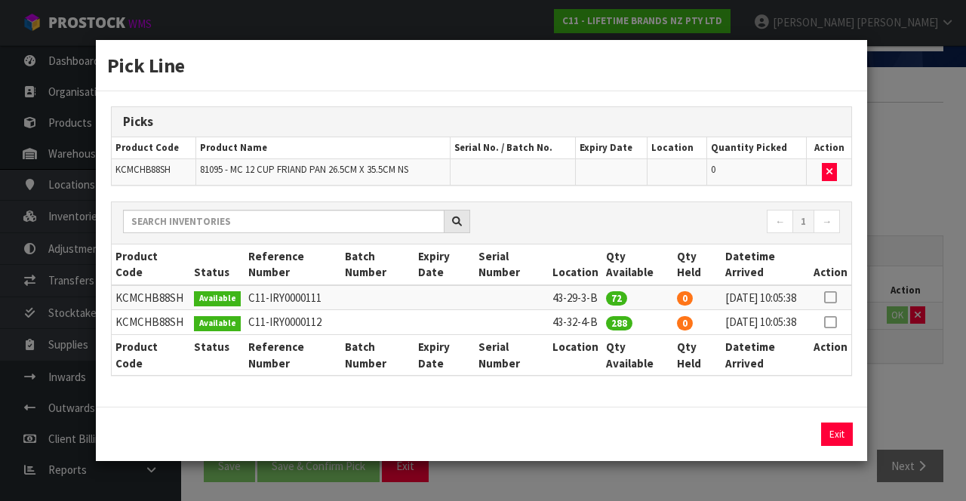
click at [835, 322] on icon at bounding box center [830, 322] width 12 height 1
click at [782, 446] on button "Assign Pick" at bounding box center [785, 433] width 62 height 23
type input "288"
click at [936, 401] on div "Pick Line Picks Product Code Product Name Serial No. / Batch No. Expiry Date Lo…" at bounding box center [483, 250] width 966 height 501
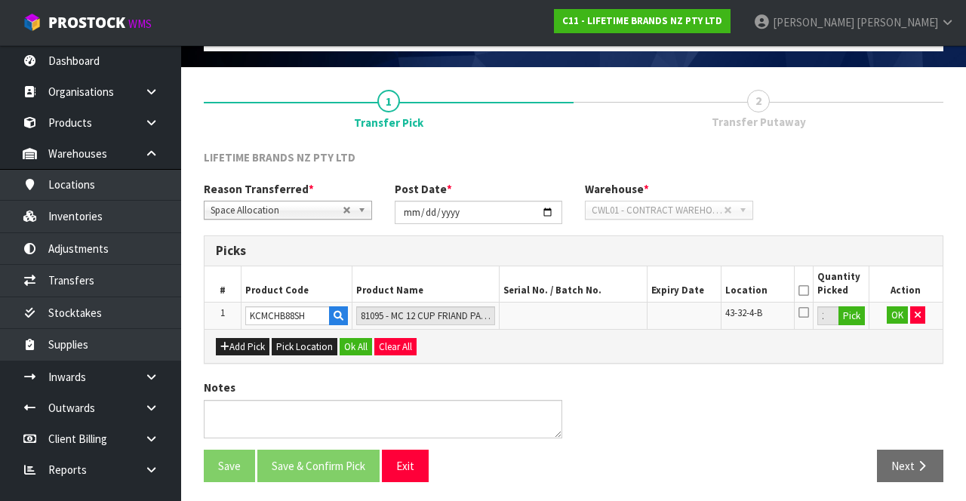
click at [803, 290] on icon at bounding box center [803, 290] width 11 height 1
click at [890, 319] on button "OK" at bounding box center [896, 315] width 21 height 18
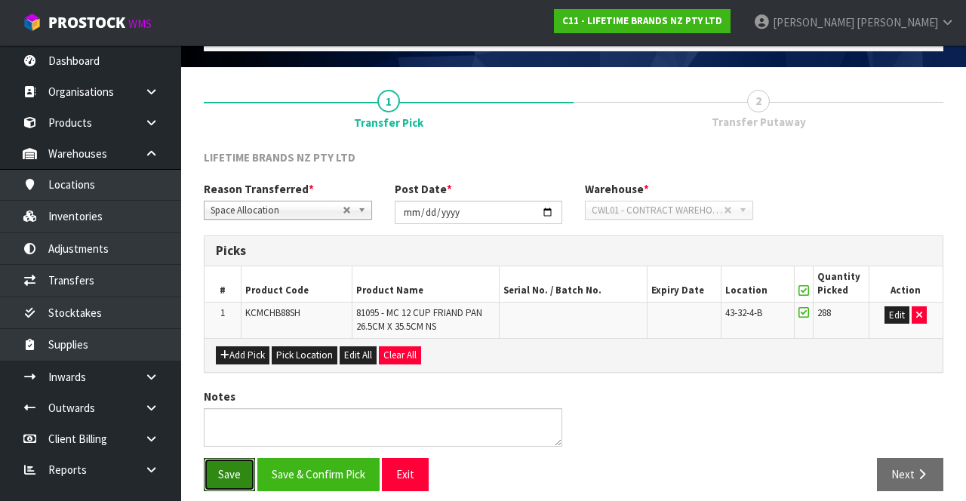
click at [228, 462] on button "Save" at bounding box center [229, 474] width 51 height 32
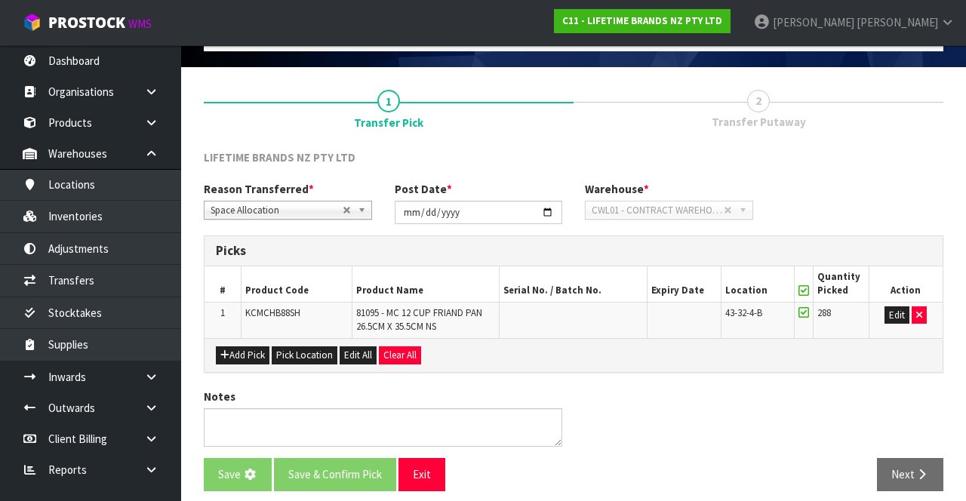
scroll to position [0, 0]
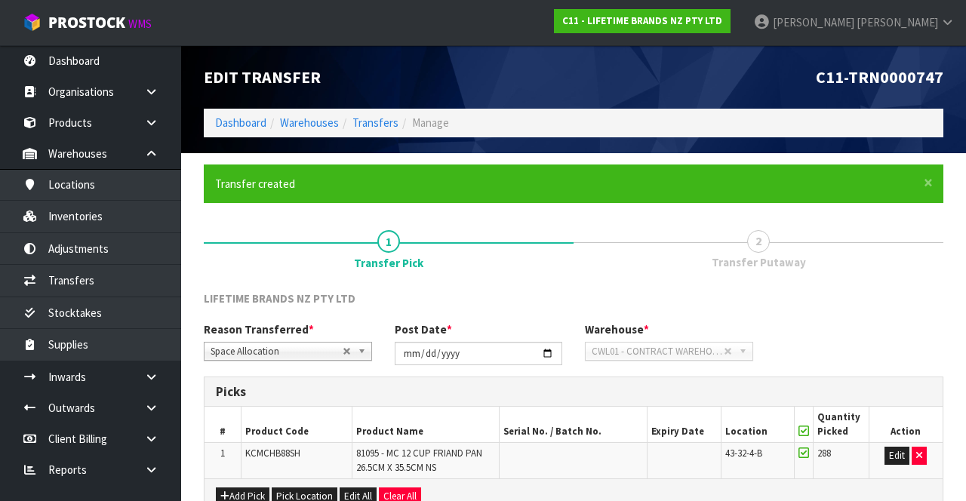
scroll to position [149, 0]
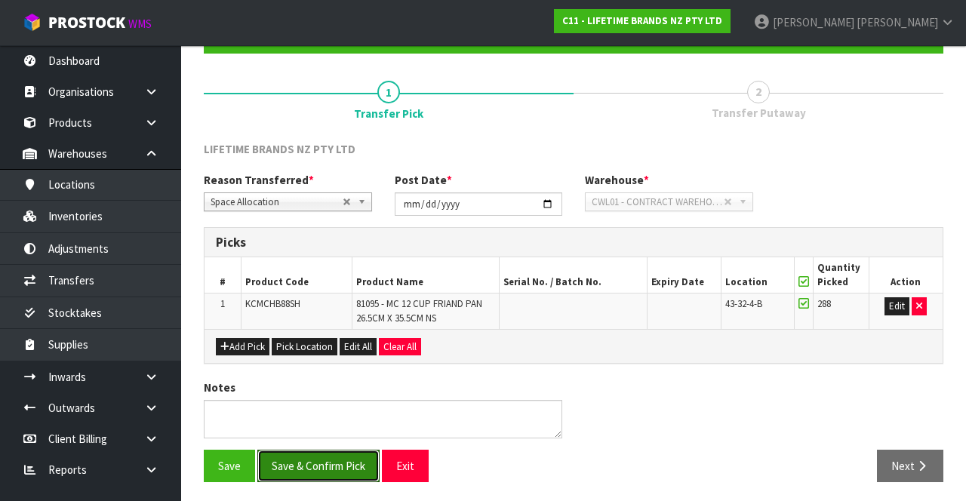
click at [328, 456] on button "Save & Confirm Pick" at bounding box center [318, 466] width 122 height 32
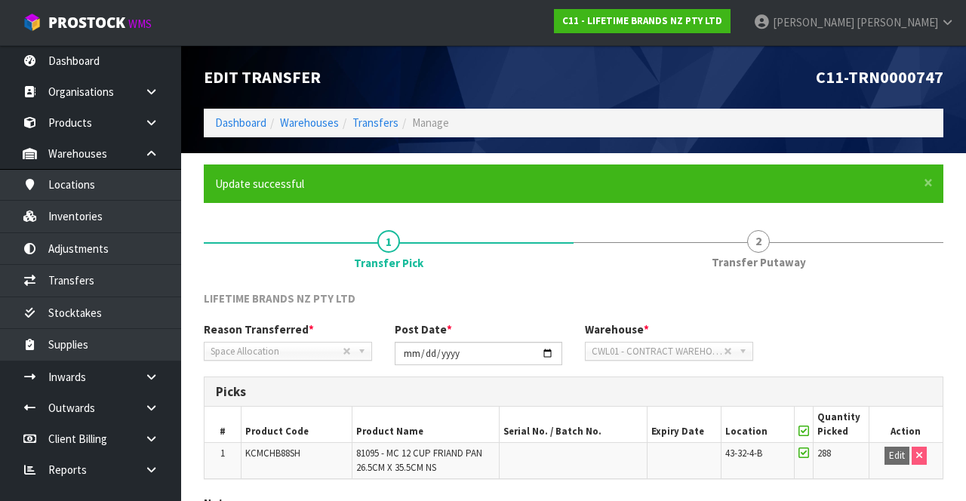
scroll to position [117, 0]
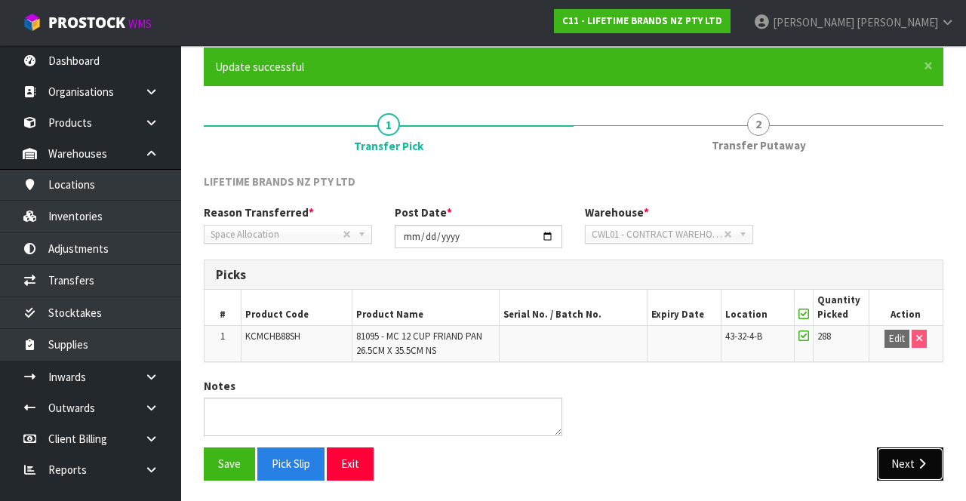
click at [910, 453] on button "Next" at bounding box center [910, 463] width 66 height 32
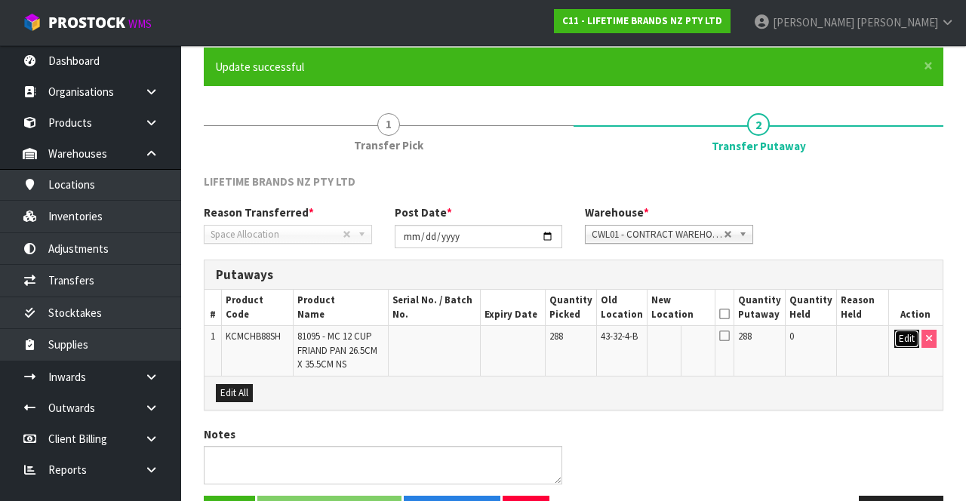
click at [906, 336] on button "Edit" at bounding box center [906, 339] width 25 height 18
click at [682, 333] on input "text" at bounding box center [671, 339] width 41 height 19
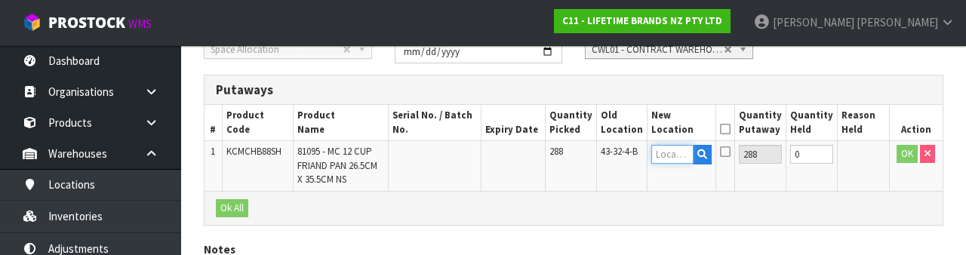
scroll to position [318, 0]
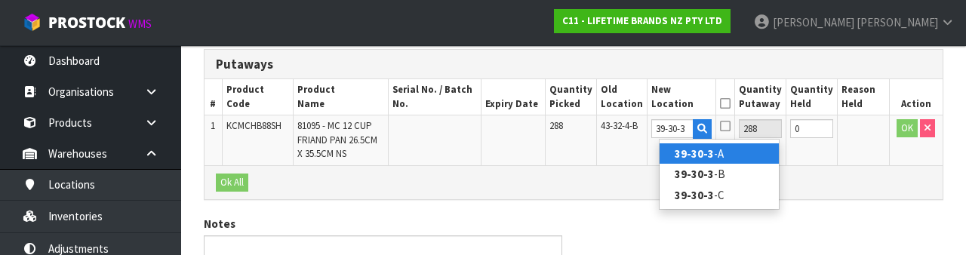
click at [751, 156] on link "39-30-3 -A" at bounding box center [718, 153] width 119 height 20
type input "39-30-3-A"
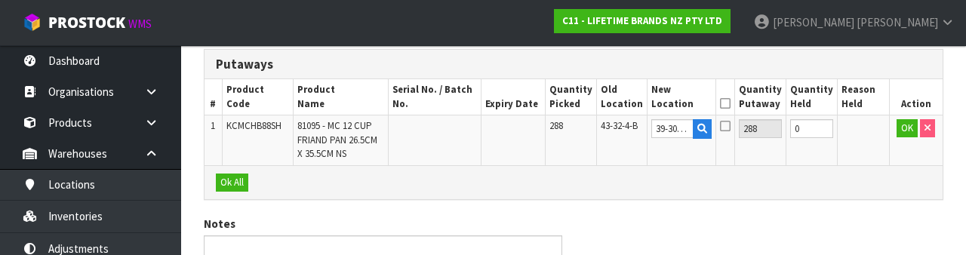
click at [730, 103] on icon at bounding box center [725, 103] width 11 height 1
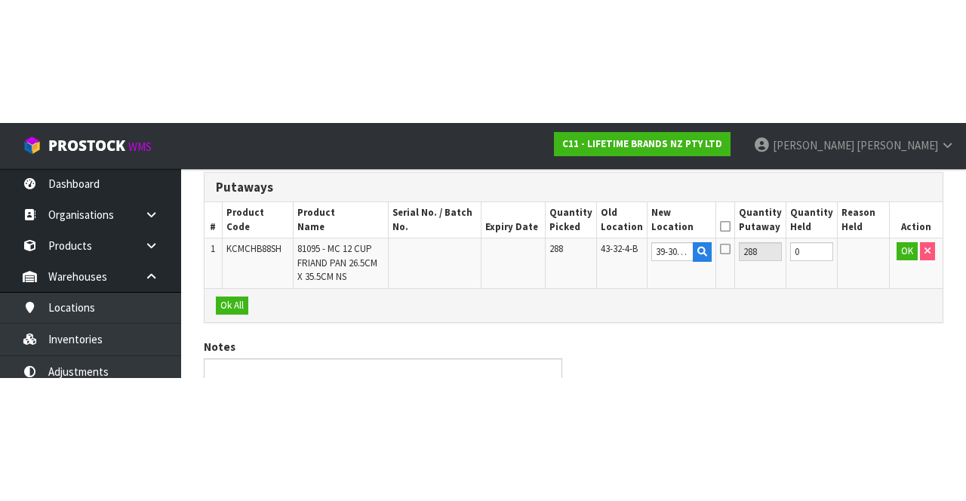
scroll to position [164, 0]
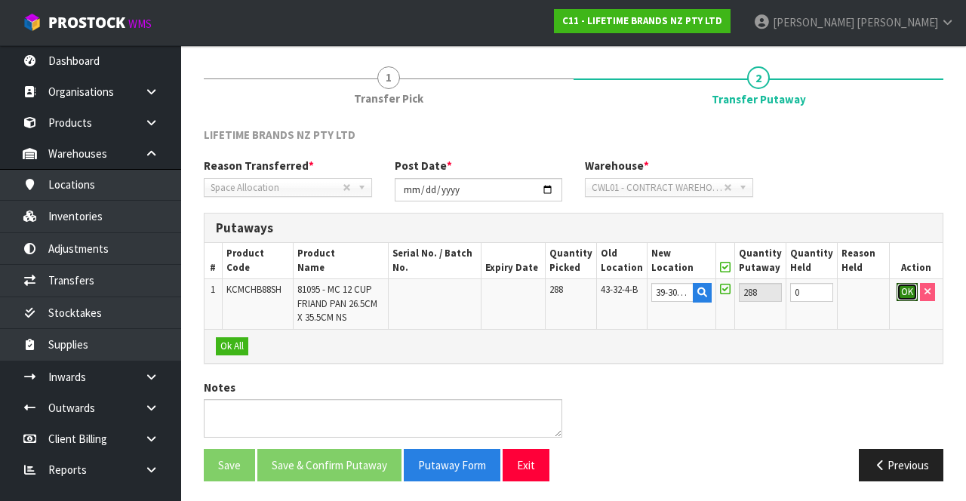
click at [907, 291] on button "OK" at bounding box center [906, 292] width 21 height 18
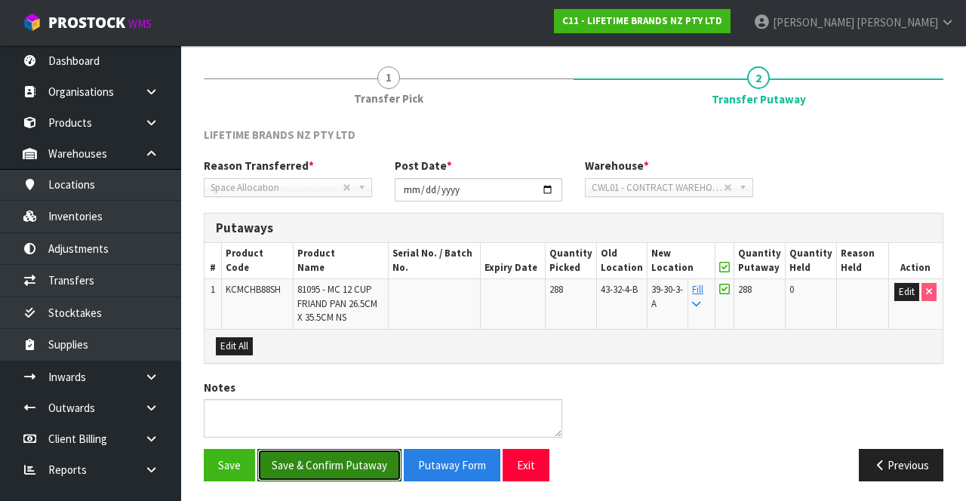
click at [381, 462] on button "Save & Confirm Putaway" at bounding box center [329, 465] width 144 height 32
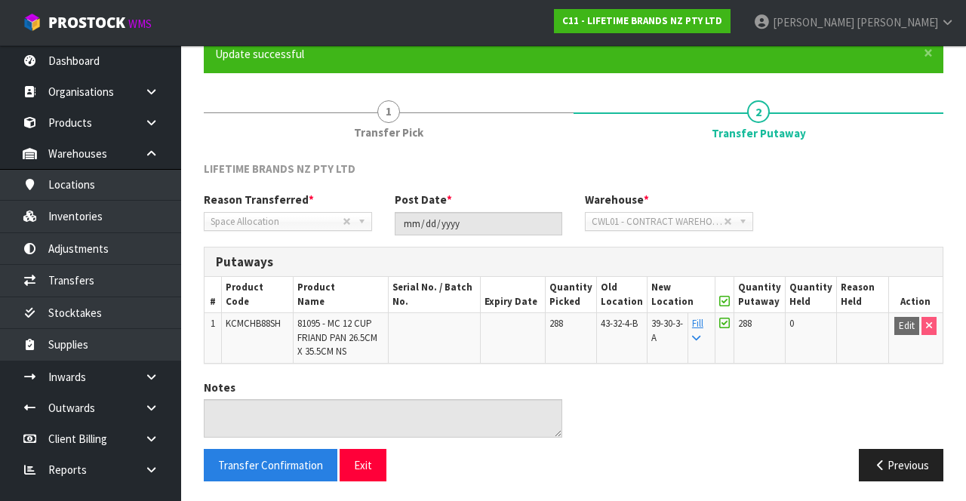
scroll to position [0, 0]
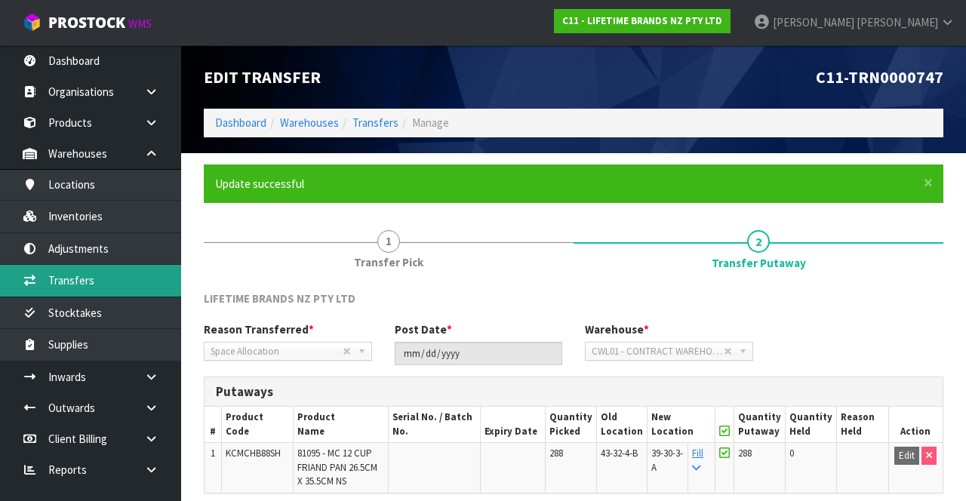
click at [137, 275] on link "Transfers" at bounding box center [90, 280] width 181 height 31
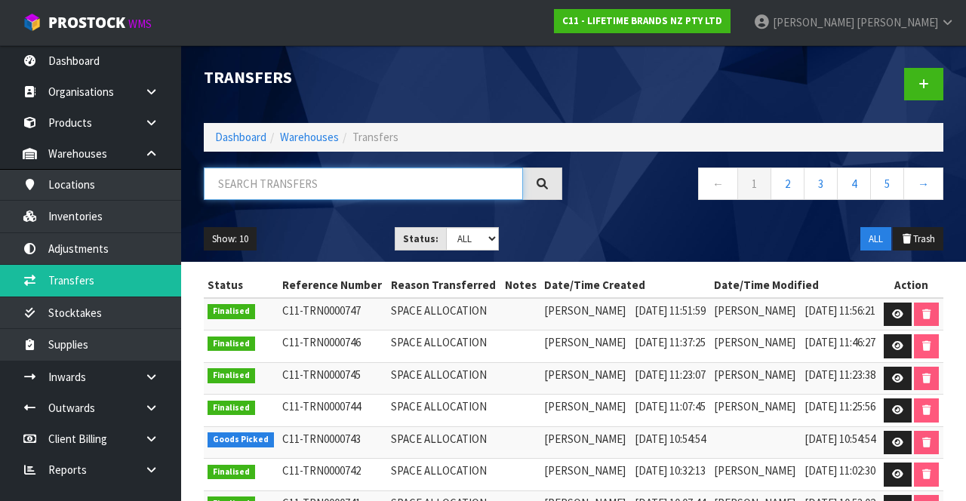
click at [349, 178] on input "text" at bounding box center [363, 183] width 319 height 32
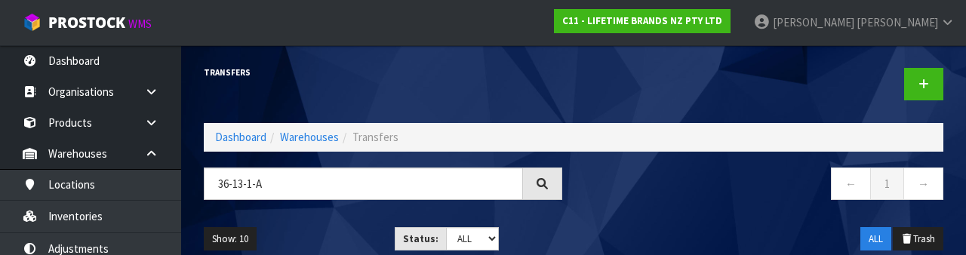
click at [717, 186] on nav "← 1 →" at bounding box center [764, 185] width 358 height 37
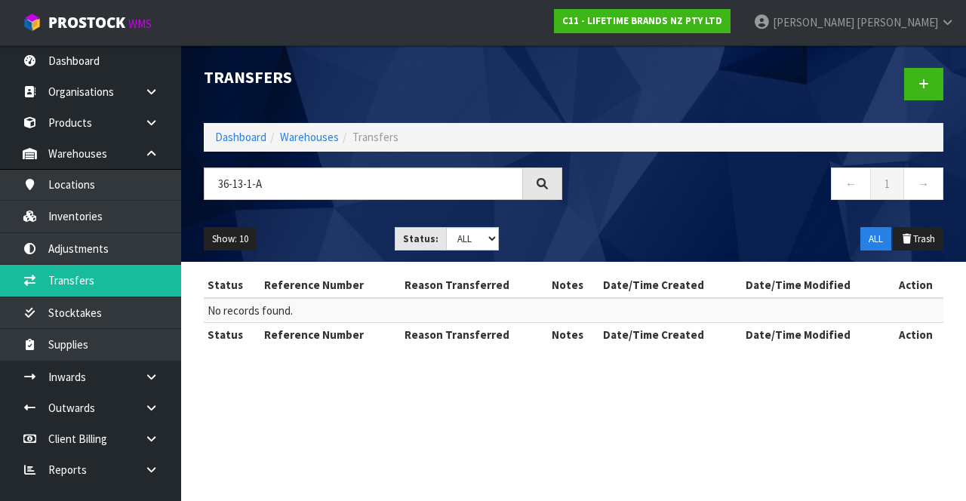
type input "36-13-1-A"
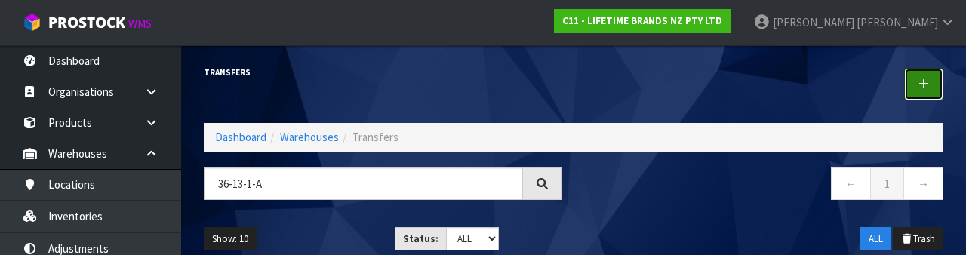
click at [914, 88] on link at bounding box center [923, 84] width 39 height 32
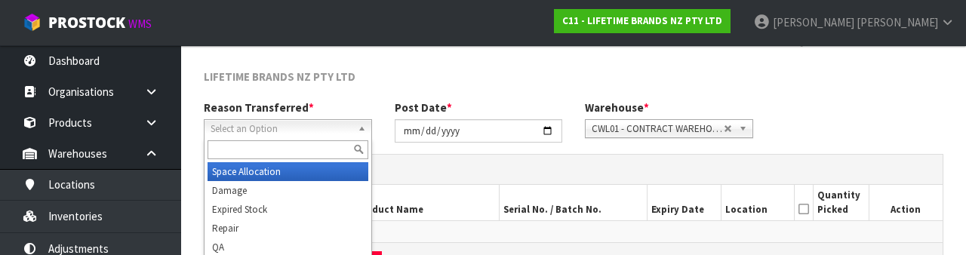
scroll to position [180, 0]
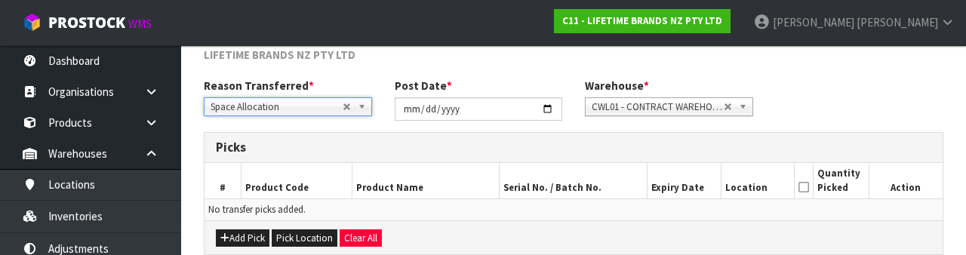
click at [813, 97] on div "Reason Transferred * Space Allocation Damage Expired Stock Repair QA Space Allo…" at bounding box center [573, 105] width 762 height 54
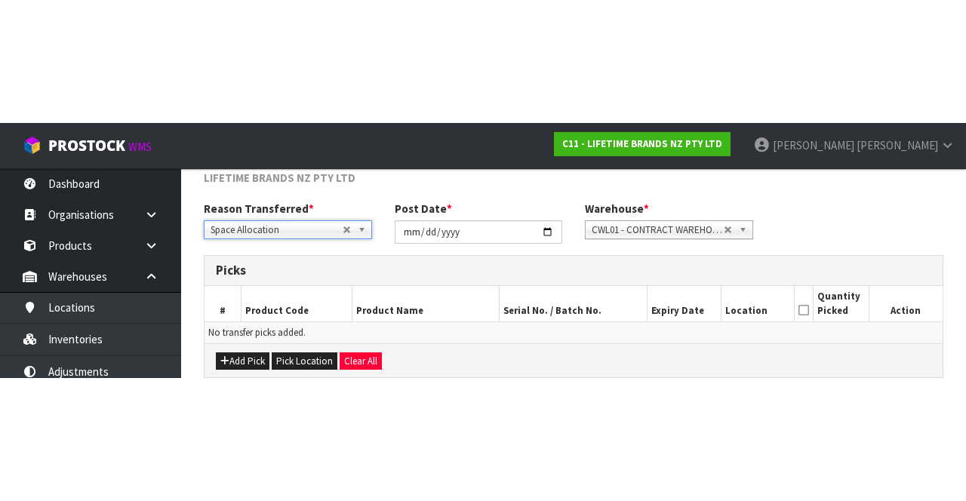
scroll to position [81, 0]
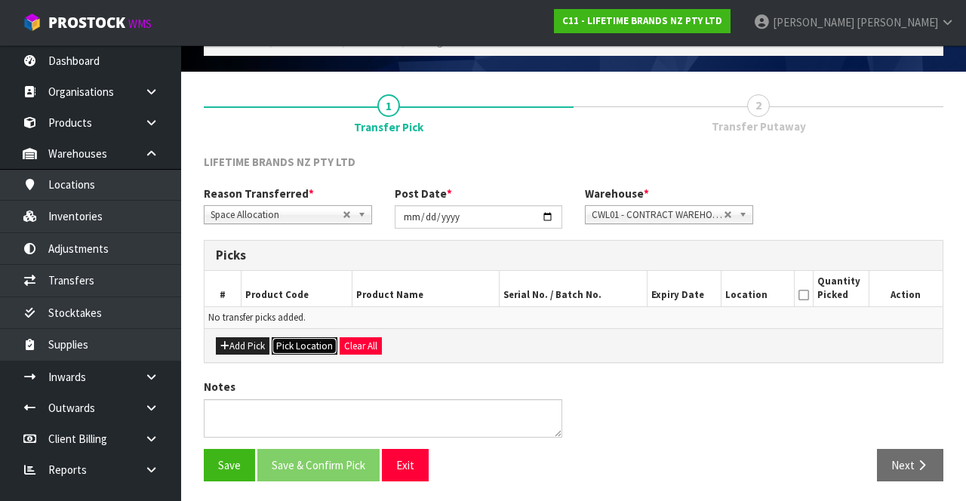
click at [297, 349] on button "Pick Location" at bounding box center [305, 346] width 66 height 18
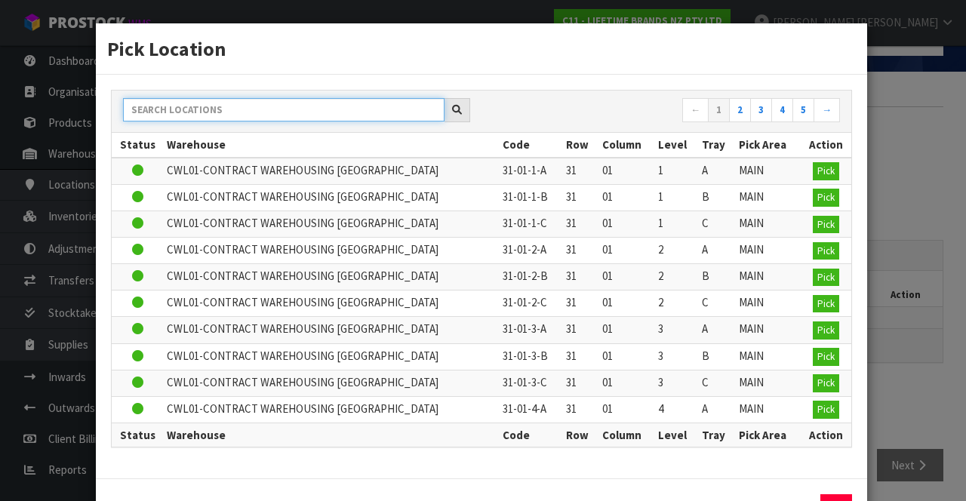
click at [340, 109] on input "text" at bounding box center [283, 109] width 321 height 23
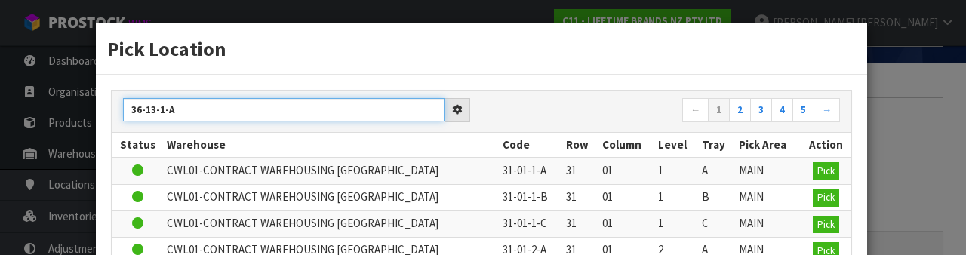
type input "36-13-1-A"
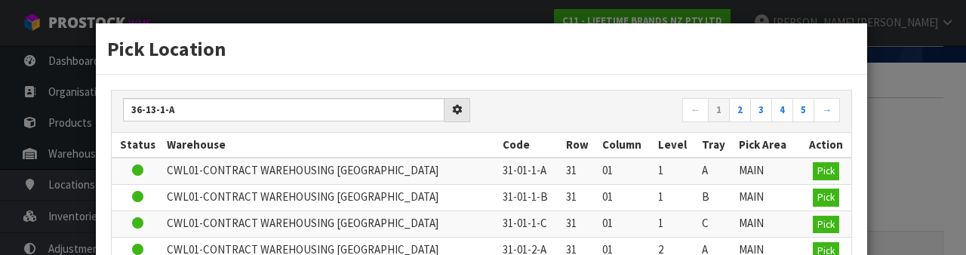
click at [638, 57] on h3 "Pick Location" at bounding box center [481, 49] width 748 height 28
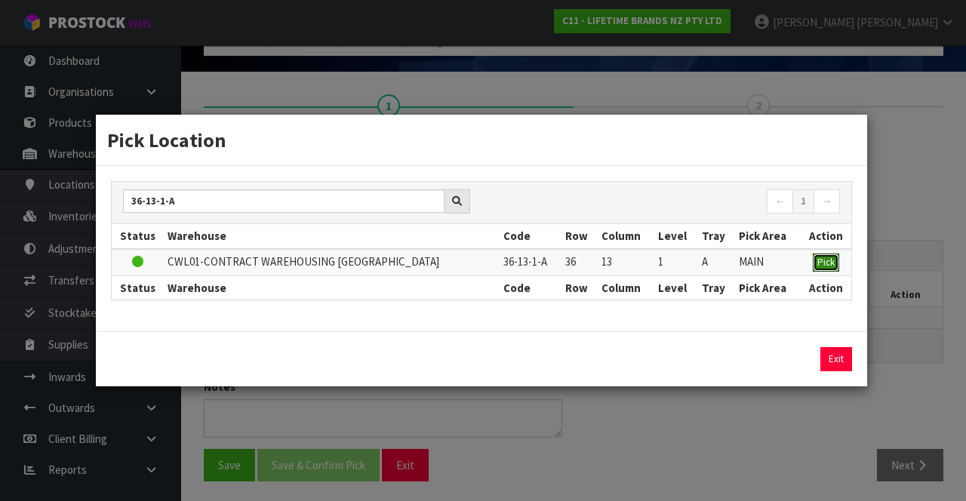
click at [830, 265] on span "Pick" at bounding box center [825, 262] width 17 height 13
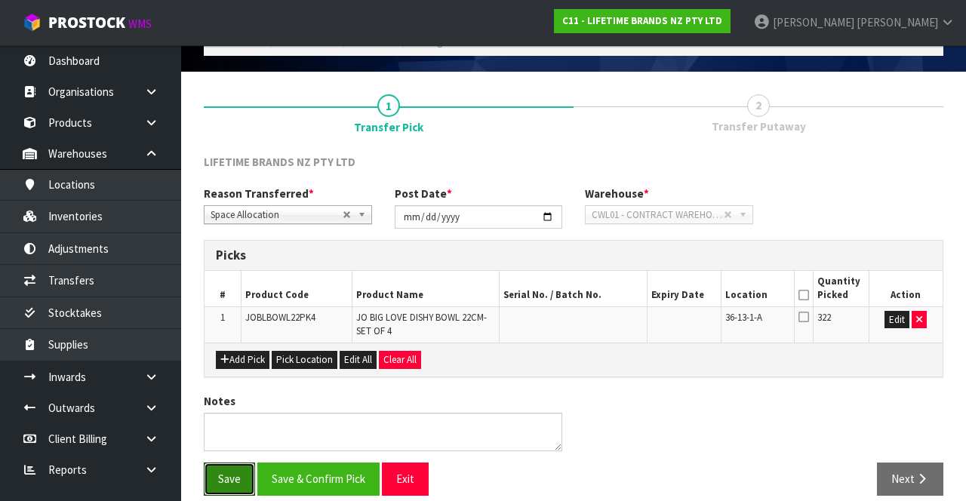
click at [227, 474] on button "Save" at bounding box center [229, 478] width 51 height 32
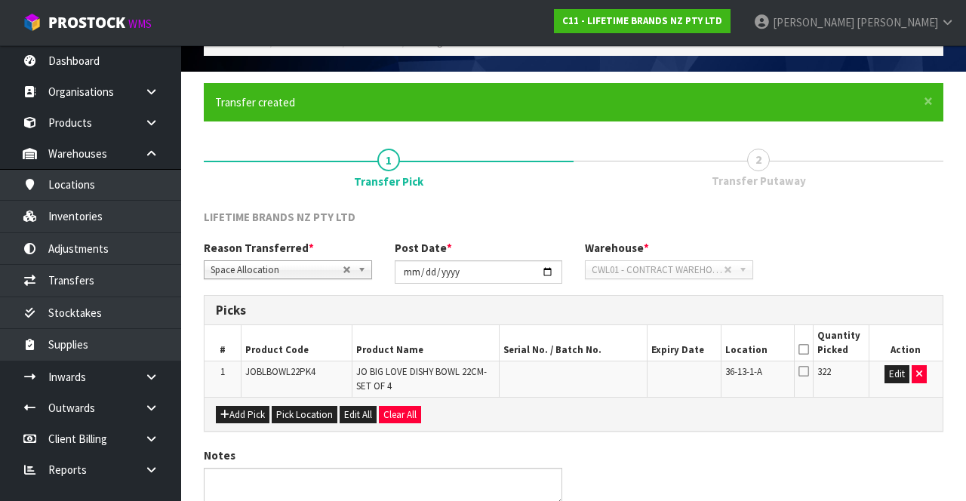
scroll to position [0, 0]
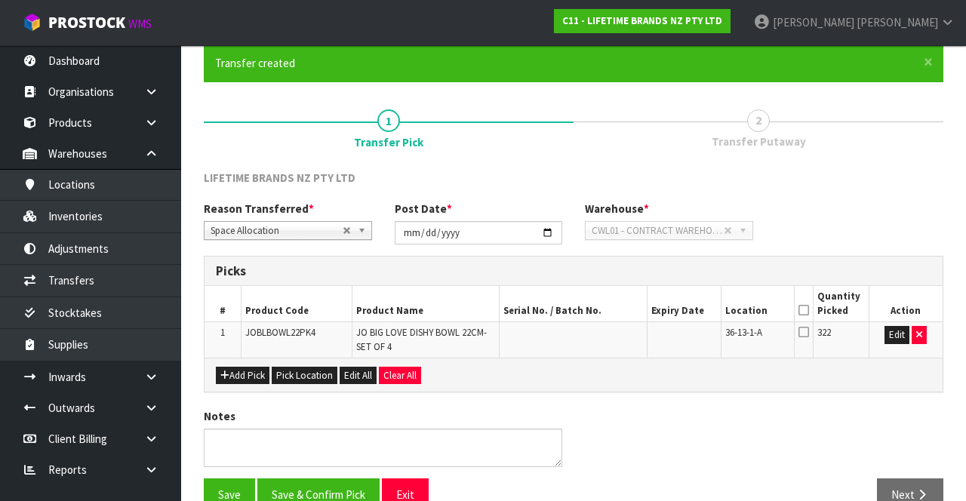
scroll to position [149, 0]
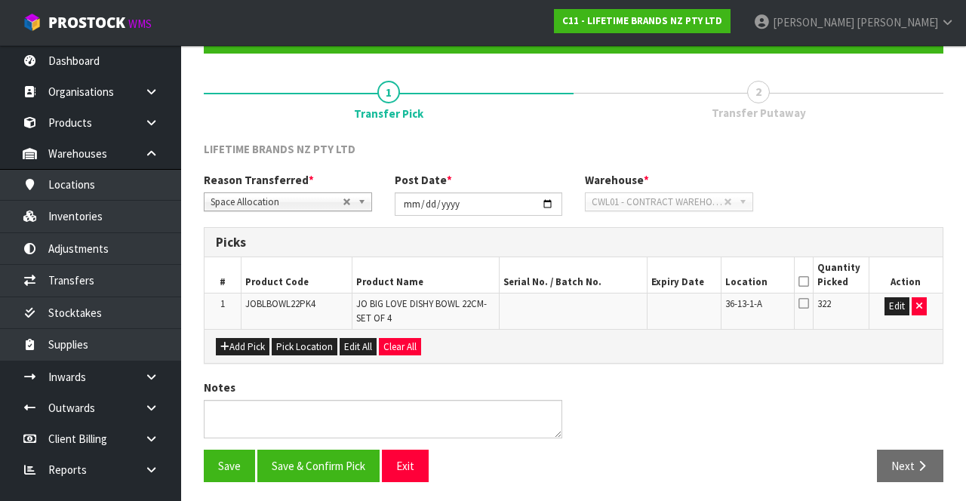
click at [803, 281] on icon at bounding box center [803, 281] width 11 height 1
click at [338, 468] on button "Save & Confirm Pick" at bounding box center [318, 466] width 122 height 32
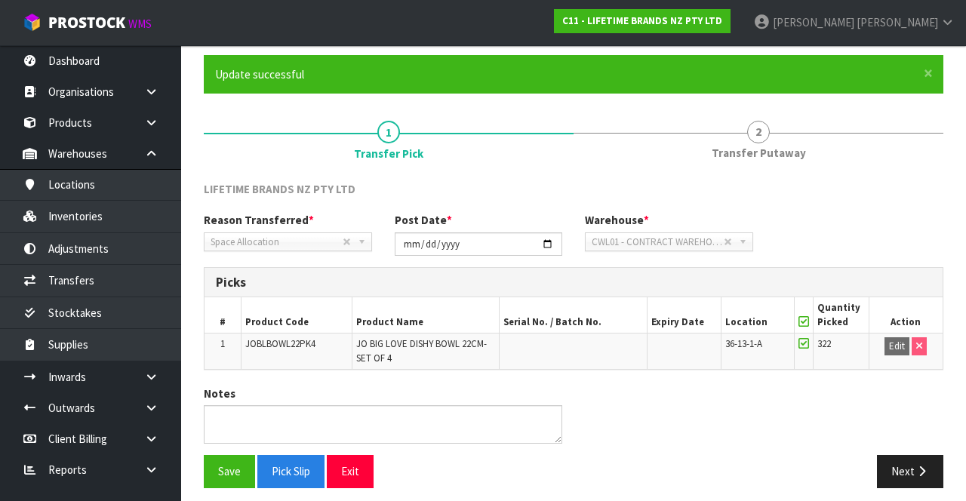
scroll to position [117, 0]
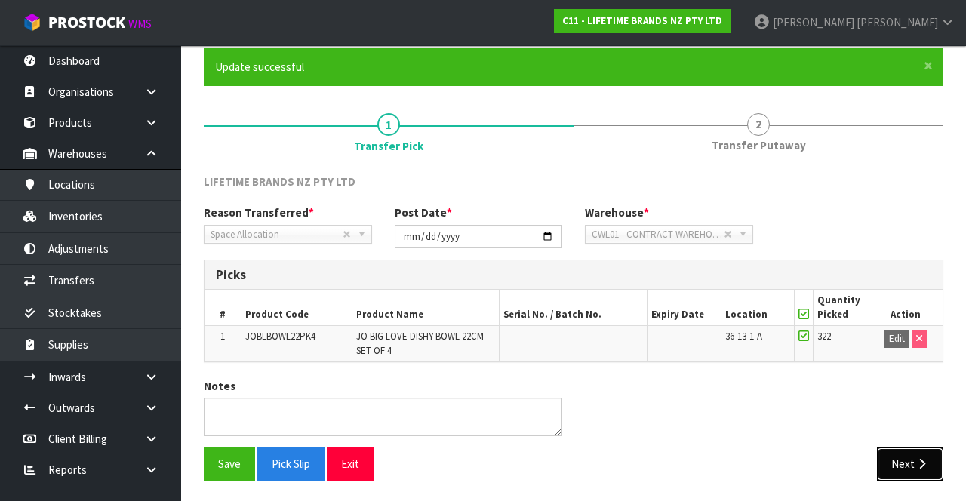
click at [926, 464] on icon "button" at bounding box center [921, 463] width 14 height 11
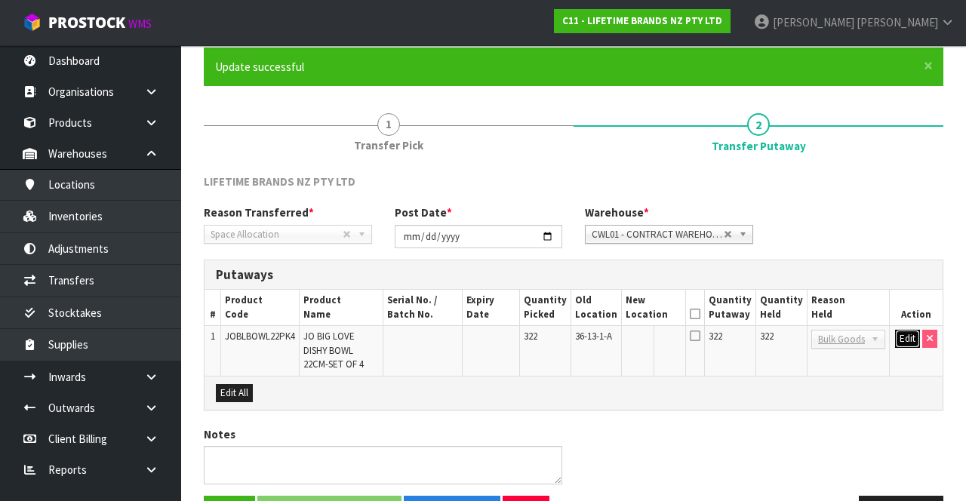
click at [899, 343] on button "Edit" at bounding box center [907, 339] width 25 height 18
click at [702, 314] on icon at bounding box center [696, 314] width 11 height 1
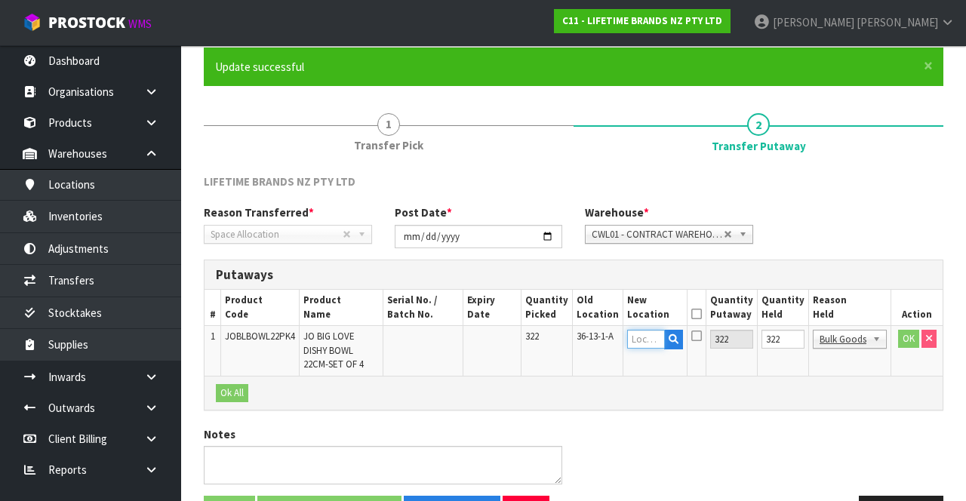
click at [655, 341] on input "text" at bounding box center [646, 339] width 38 height 19
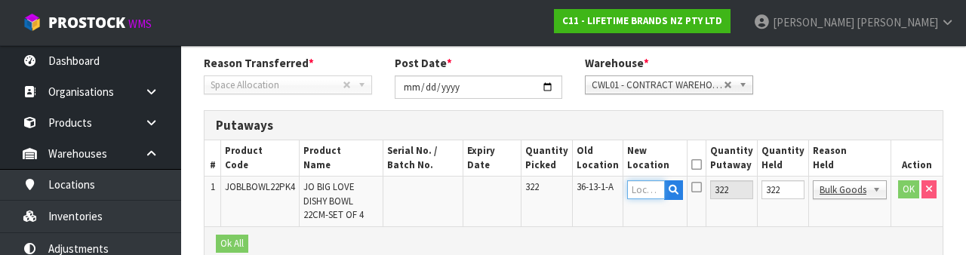
scroll to position [318, 0]
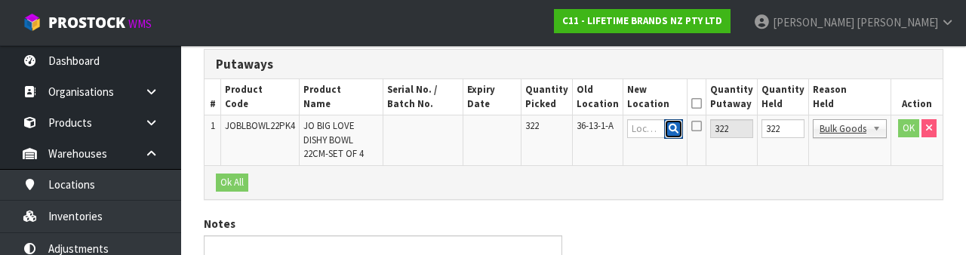
click at [678, 129] on icon "button" at bounding box center [673, 129] width 10 height 10
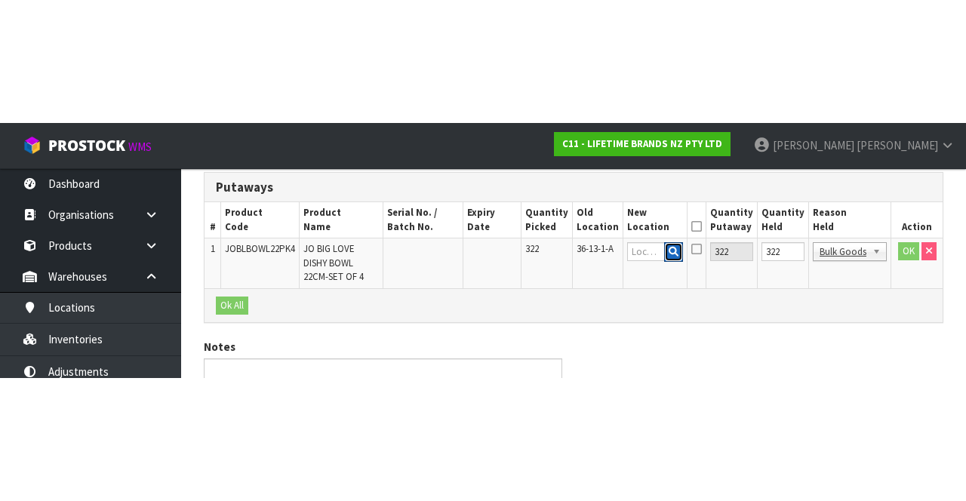
scroll to position [164, 0]
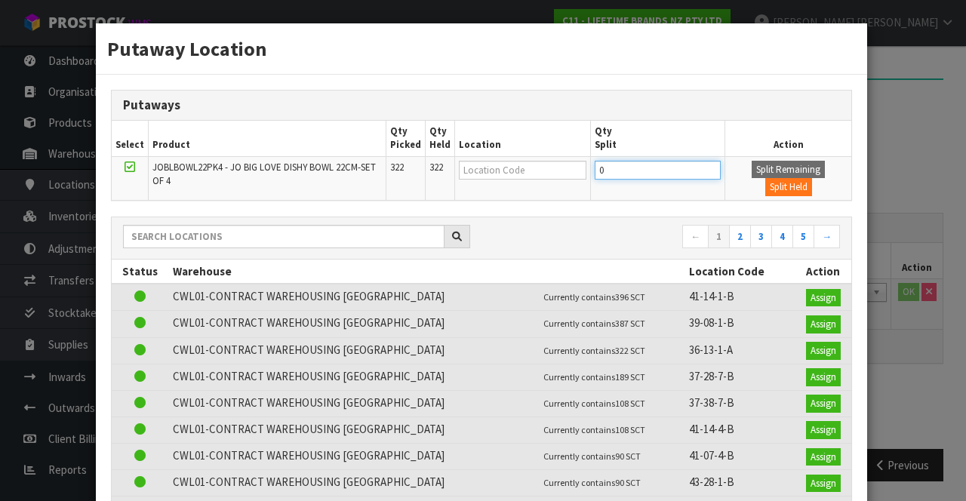
click at [647, 169] on input "0" at bounding box center [658, 170] width 126 height 19
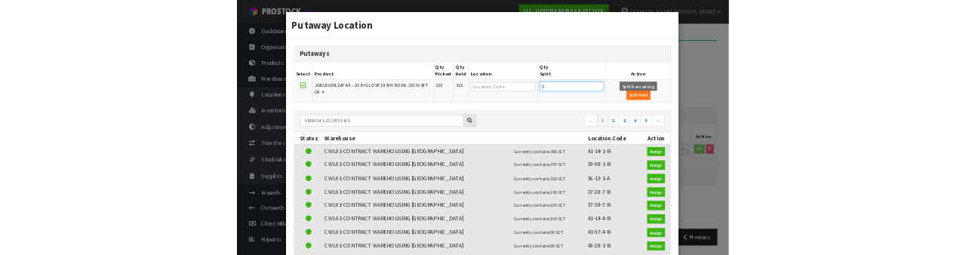
scroll to position [155, 0]
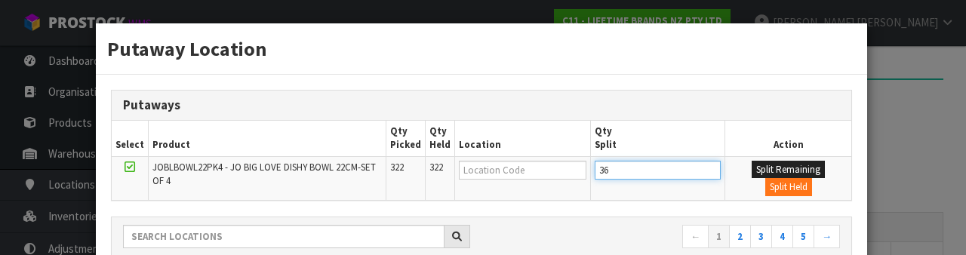
type input "36"
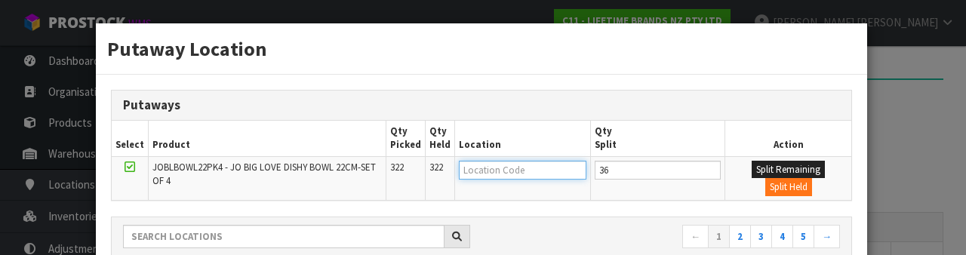
click at [542, 169] on input "text" at bounding box center [523, 170] width 128 height 19
type input "43-26-4-a"
type input "43-26-4-A"
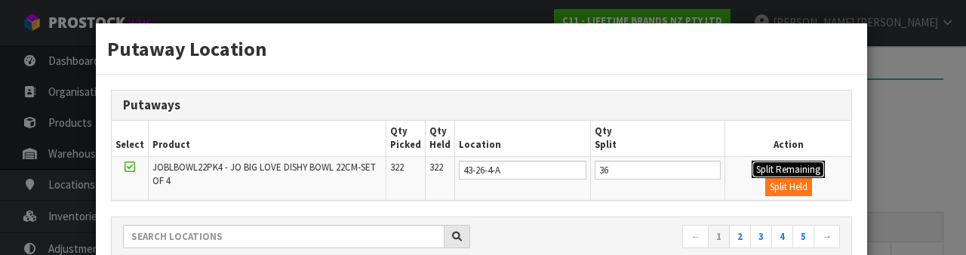
click at [772, 169] on button "Split Remaining" at bounding box center [787, 170] width 73 height 18
type input "36"
type input "0"
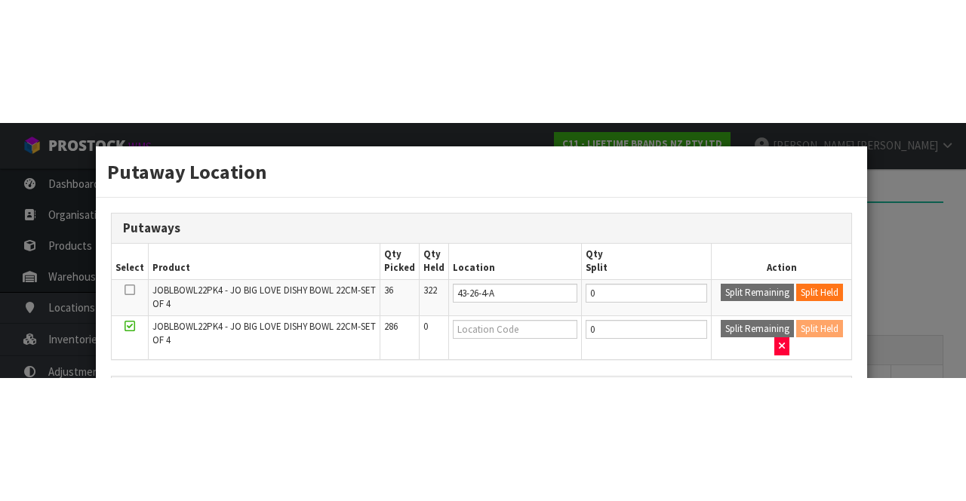
scroll to position [164, 0]
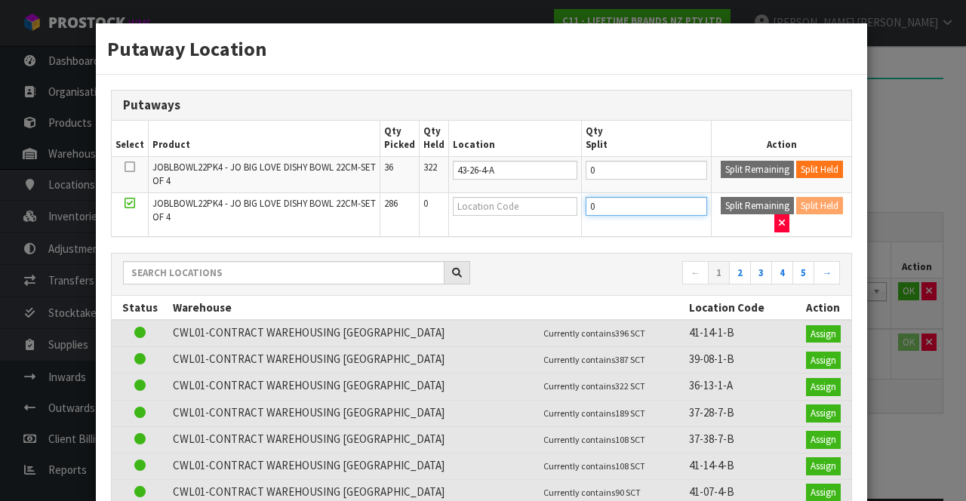
click at [616, 201] on input "0" at bounding box center [645, 206] width 121 height 19
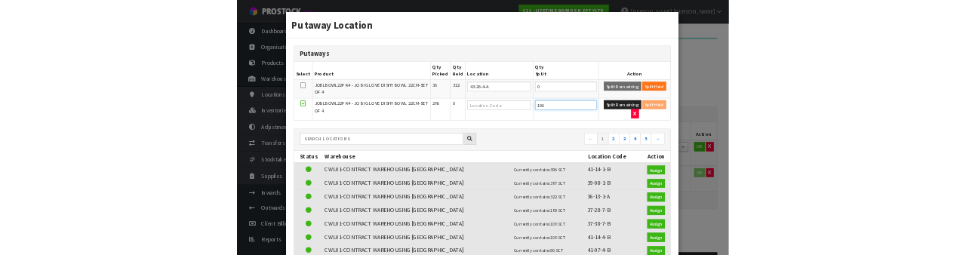
scroll to position [158, 0]
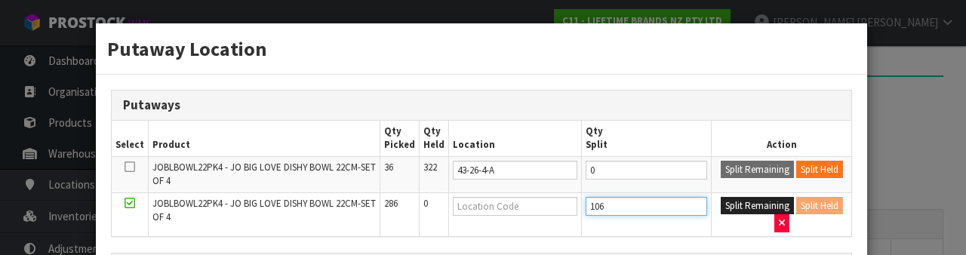
type input "106"
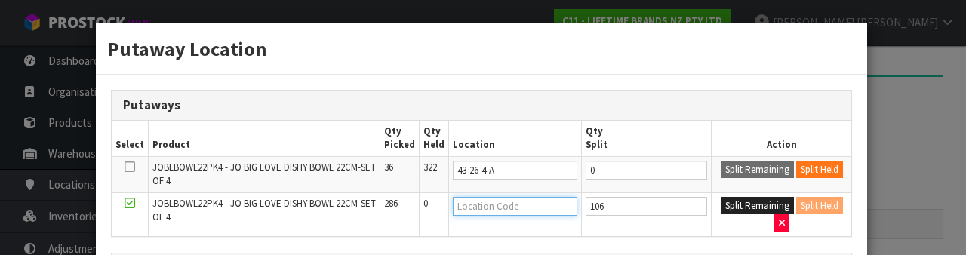
click at [478, 201] on input "text" at bounding box center [515, 206] width 124 height 19
type input "43-32-2-a"
type input "43-32-2-A"
type input "43-32-2-"
type input "43-32-2-b"
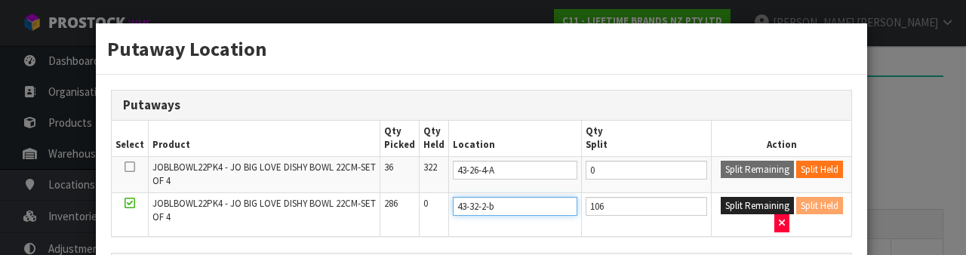
type input "43-32-2-B"
click at [743, 203] on button "Split Remaining" at bounding box center [757, 206] width 73 height 18
type input "106"
type input "0"
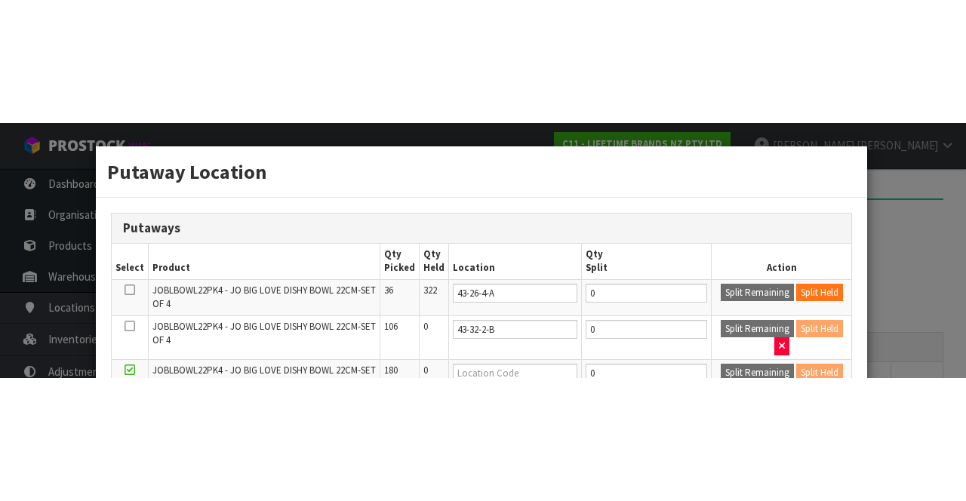
scroll to position [167, 0]
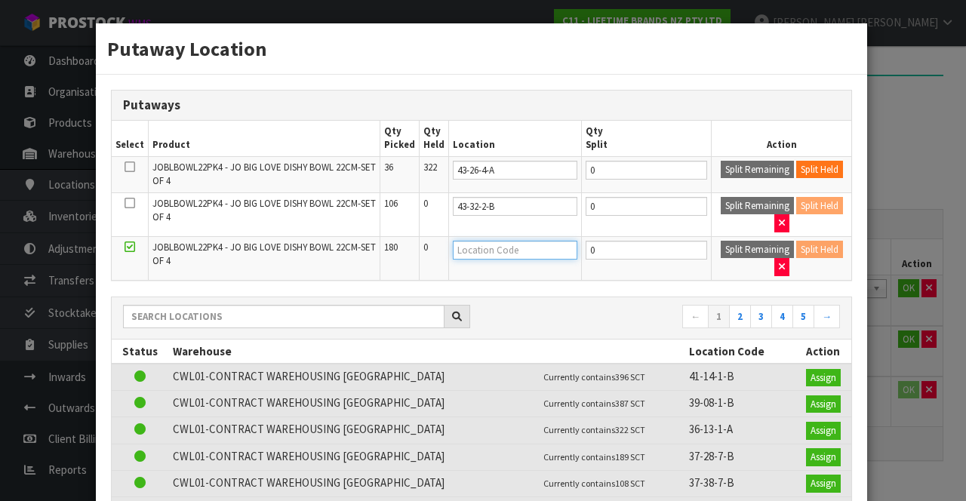
click at [478, 243] on input "text" at bounding box center [515, 250] width 124 height 19
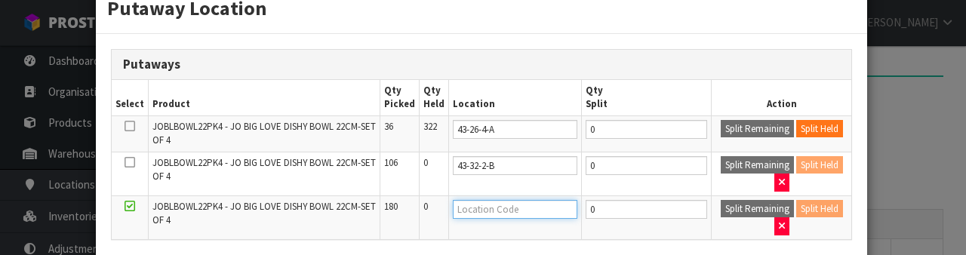
scroll to position [119, 0]
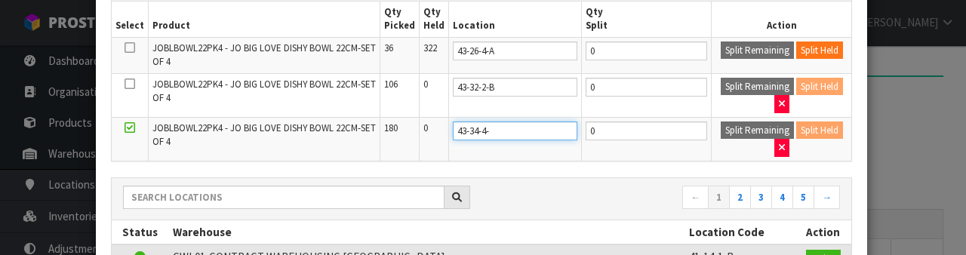
type input "43-34-4-b"
type input "43-34-4-B"
click at [601, 195] on nav "← 1 2 3 4 5 →" at bounding box center [666, 199] width 347 height 26
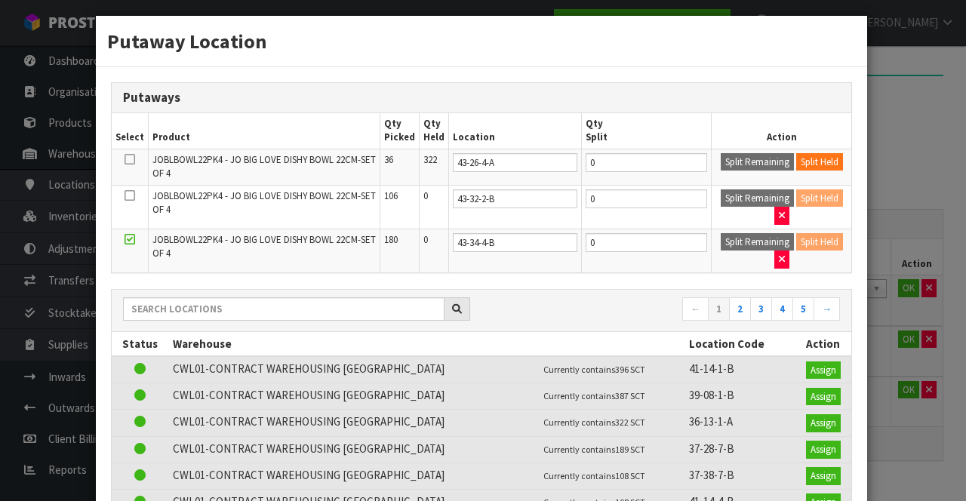
scroll to position [5, 0]
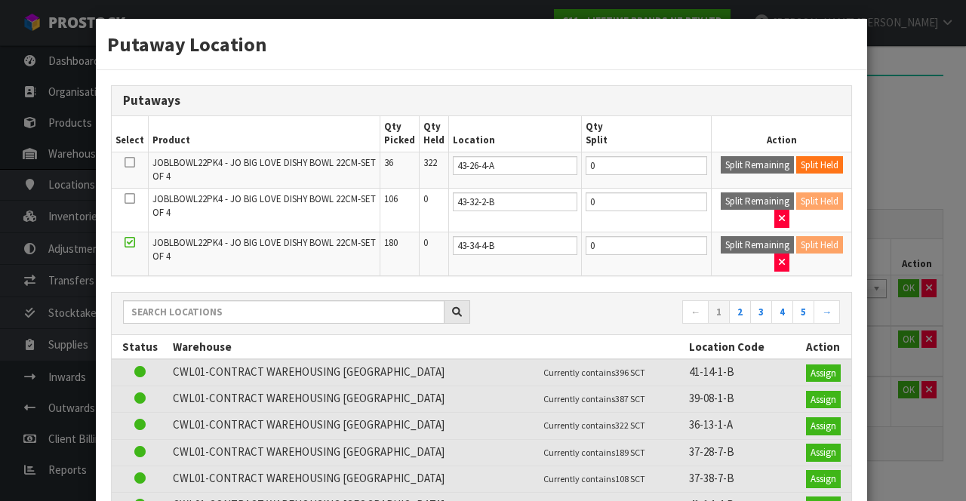
click at [914, 154] on div "Putaway Location Putaways Select Product Qty Picked Qty Held Location Qty Split…" at bounding box center [483, 250] width 966 height 501
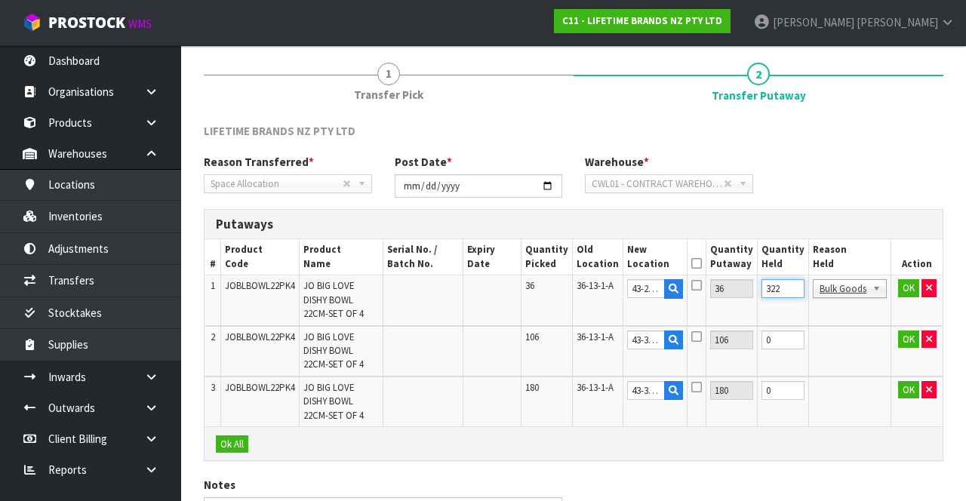
click at [790, 289] on input "322" at bounding box center [782, 288] width 43 height 19
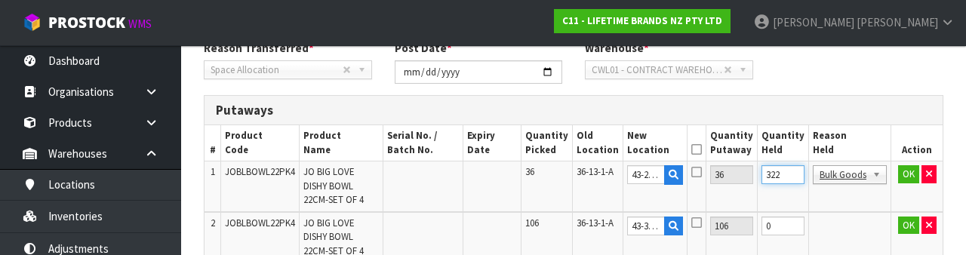
scroll to position [318, 0]
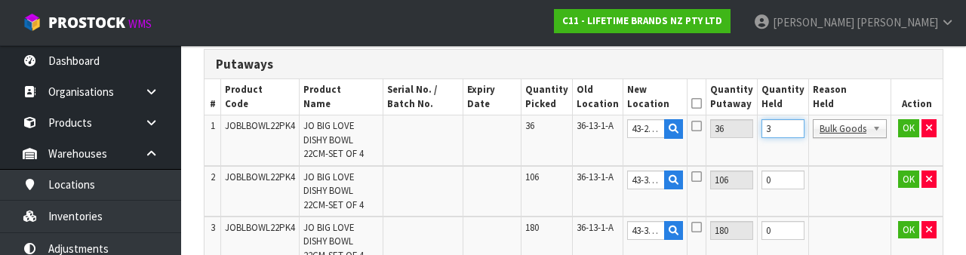
type input "0"
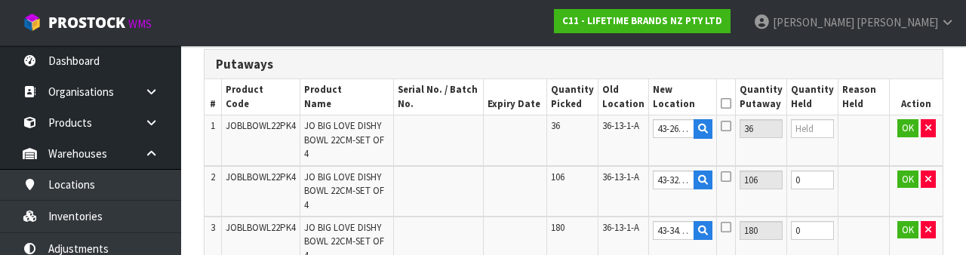
click at [731, 103] on icon at bounding box center [726, 103] width 11 height 1
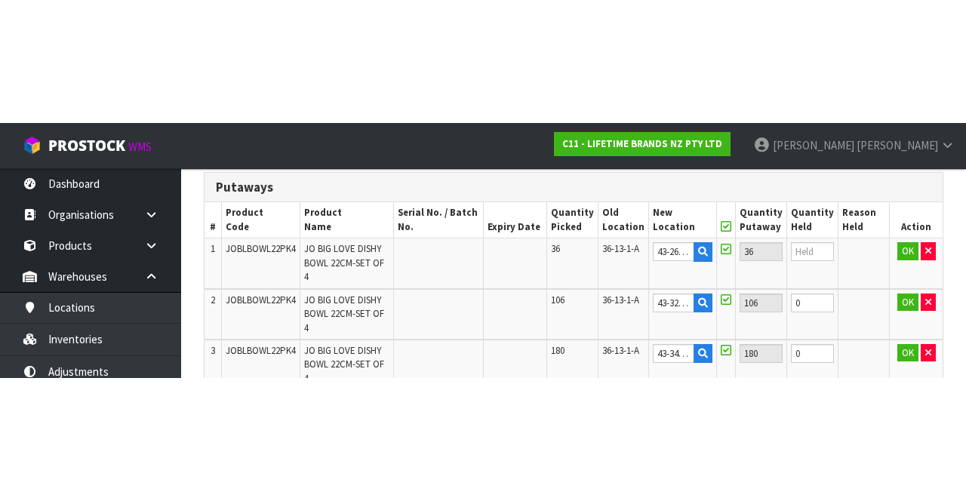
scroll to position [223, 0]
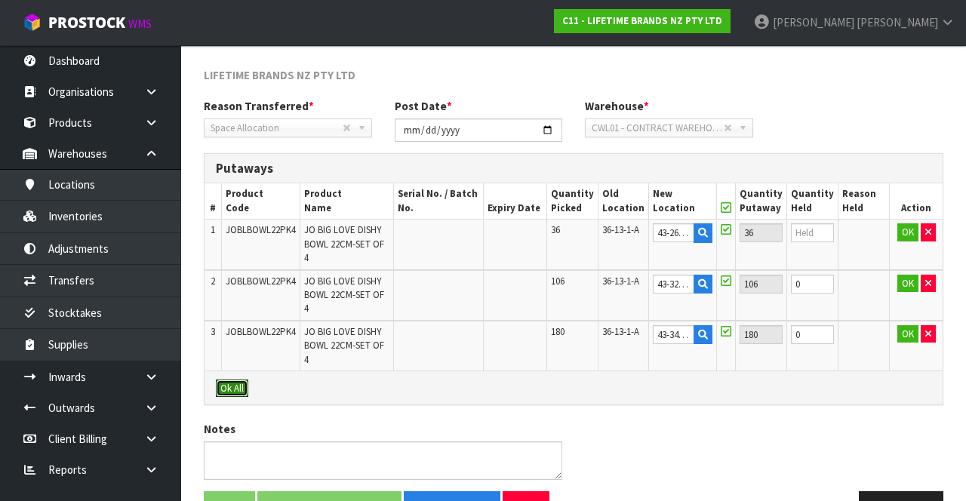
click at [232, 379] on button "Ok All" at bounding box center [232, 388] width 32 height 18
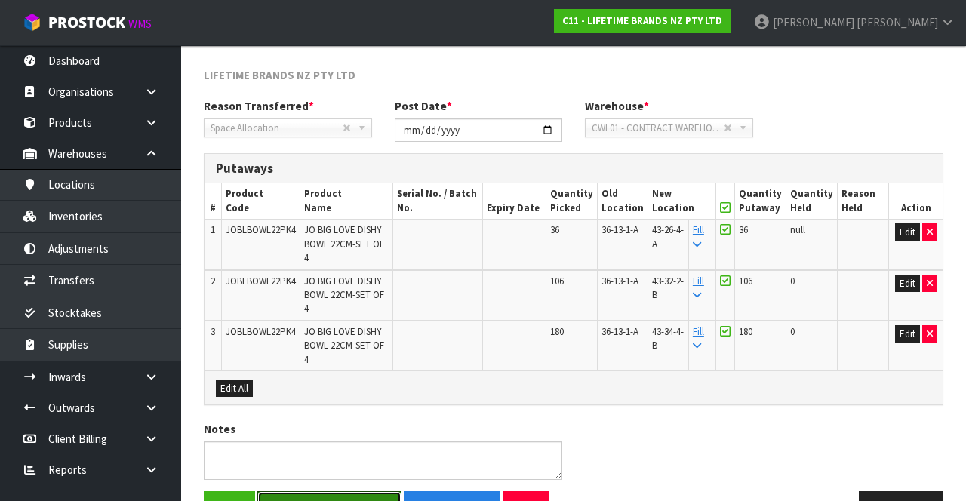
click at [327, 491] on button "Save & Confirm Putaway" at bounding box center [329, 507] width 144 height 32
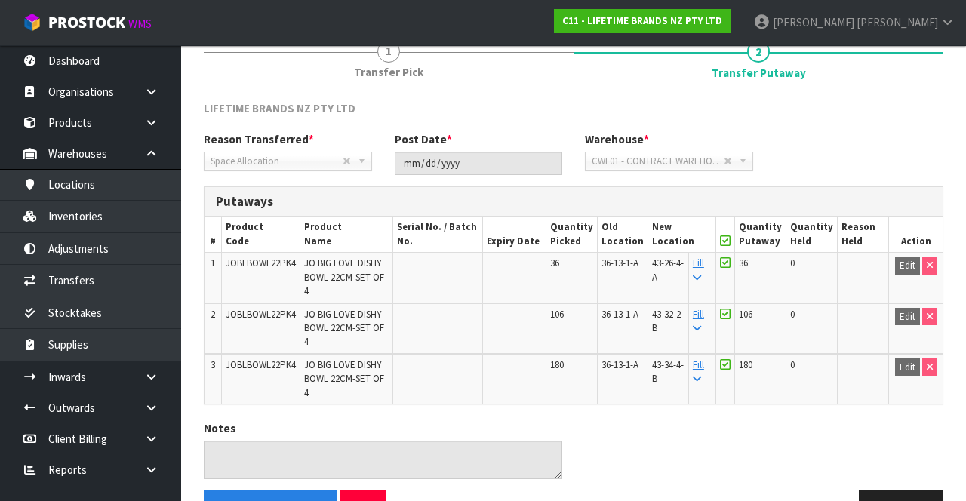
scroll to position [0, 0]
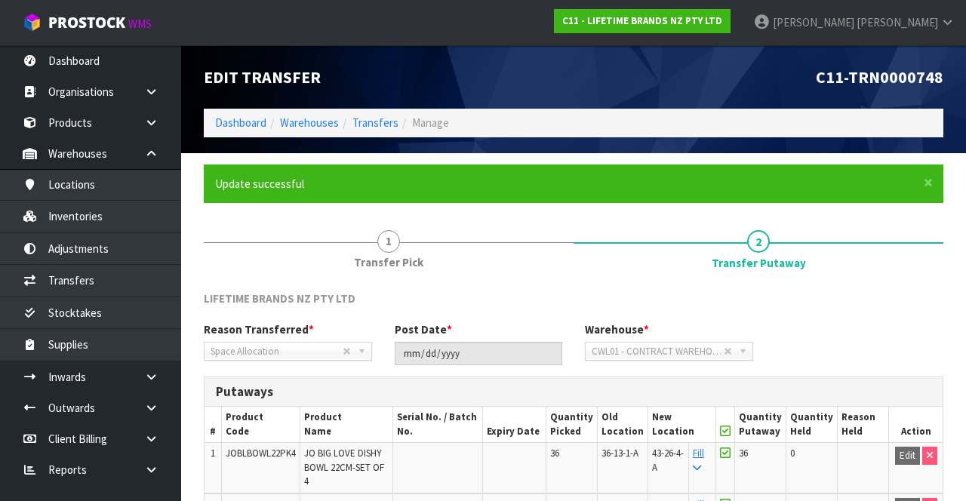
click at [929, 32] on link "[PERSON_NAME]" at bounding box center [854, 22] width 224 height 45
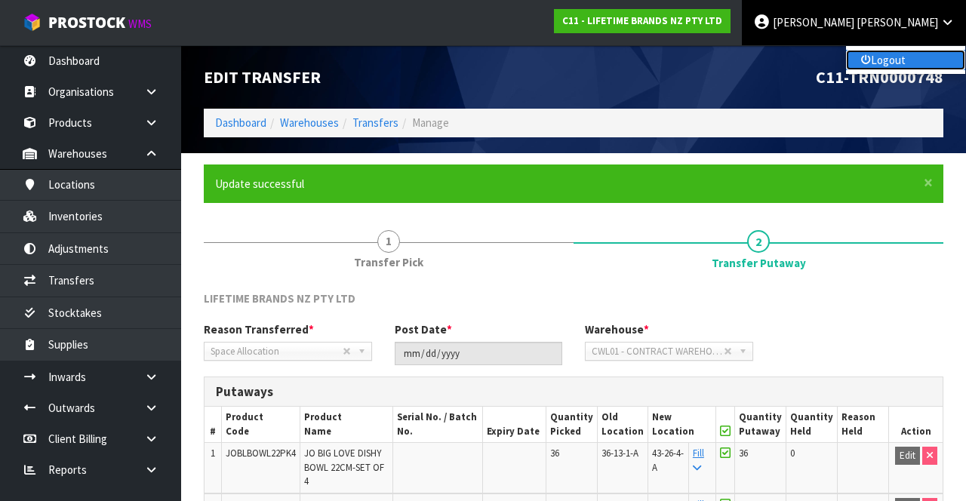
click at [909, 65] on link "Logout" at bounding box center [905, 60] width 119 height 20
